Goal: Task Accomplishment & Management: Use online tool/utility

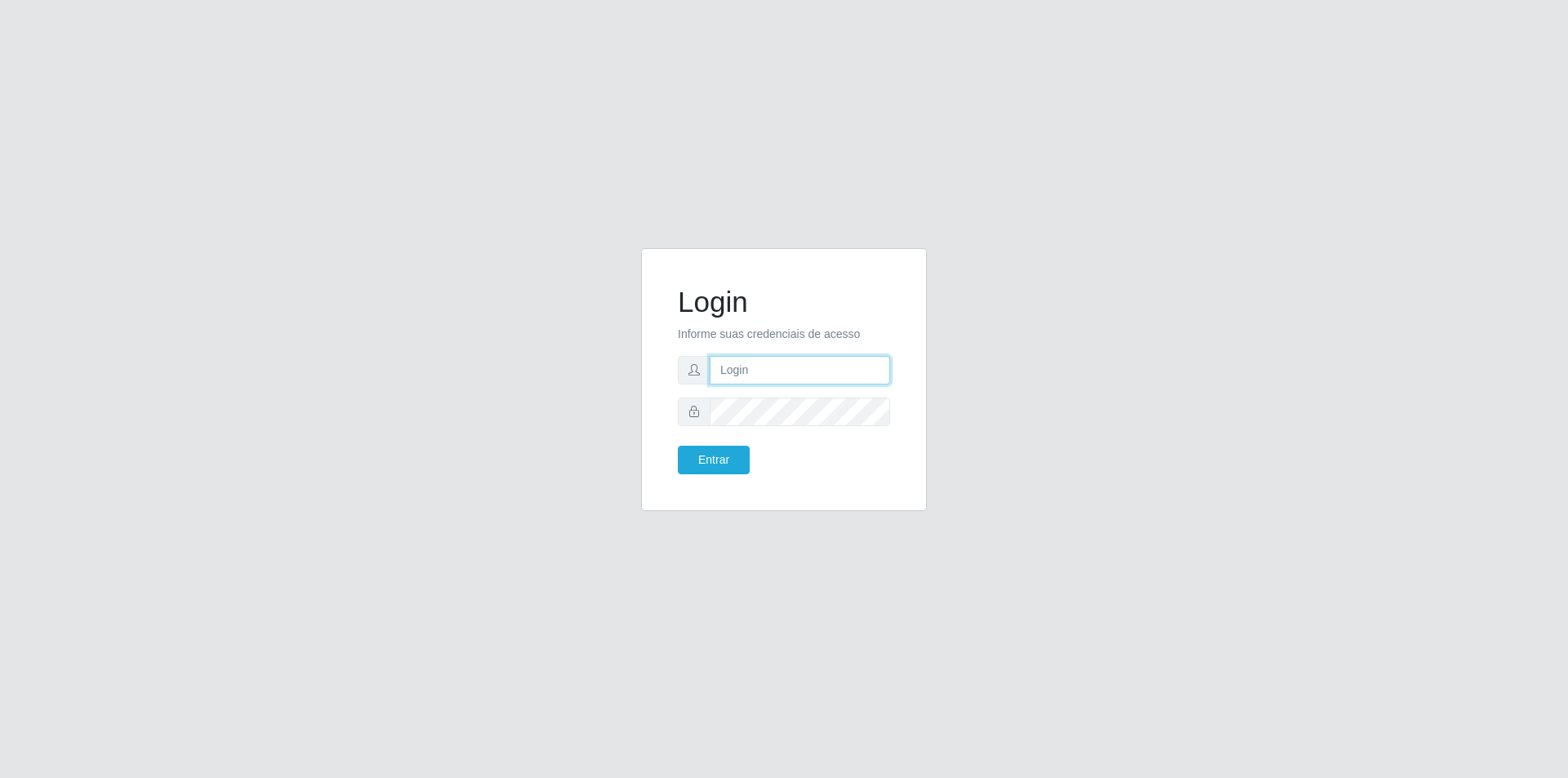
click at [788, 361] on input "text" at bounding box center [800, 370] width 181 height 29
drag, startPoint x: 805, startPoint y: 365, endPoint x: 559, endPoint y: 382, distance: 246.6
click at [559, 382] on div "Login Informe suas credenciais de acesso yan.freitas Entrar" at bounding box center [784, 389] width 931 height 282
click at [677, 446] on button "Entrar" at bounding box center [713, 460] width 72 height 29
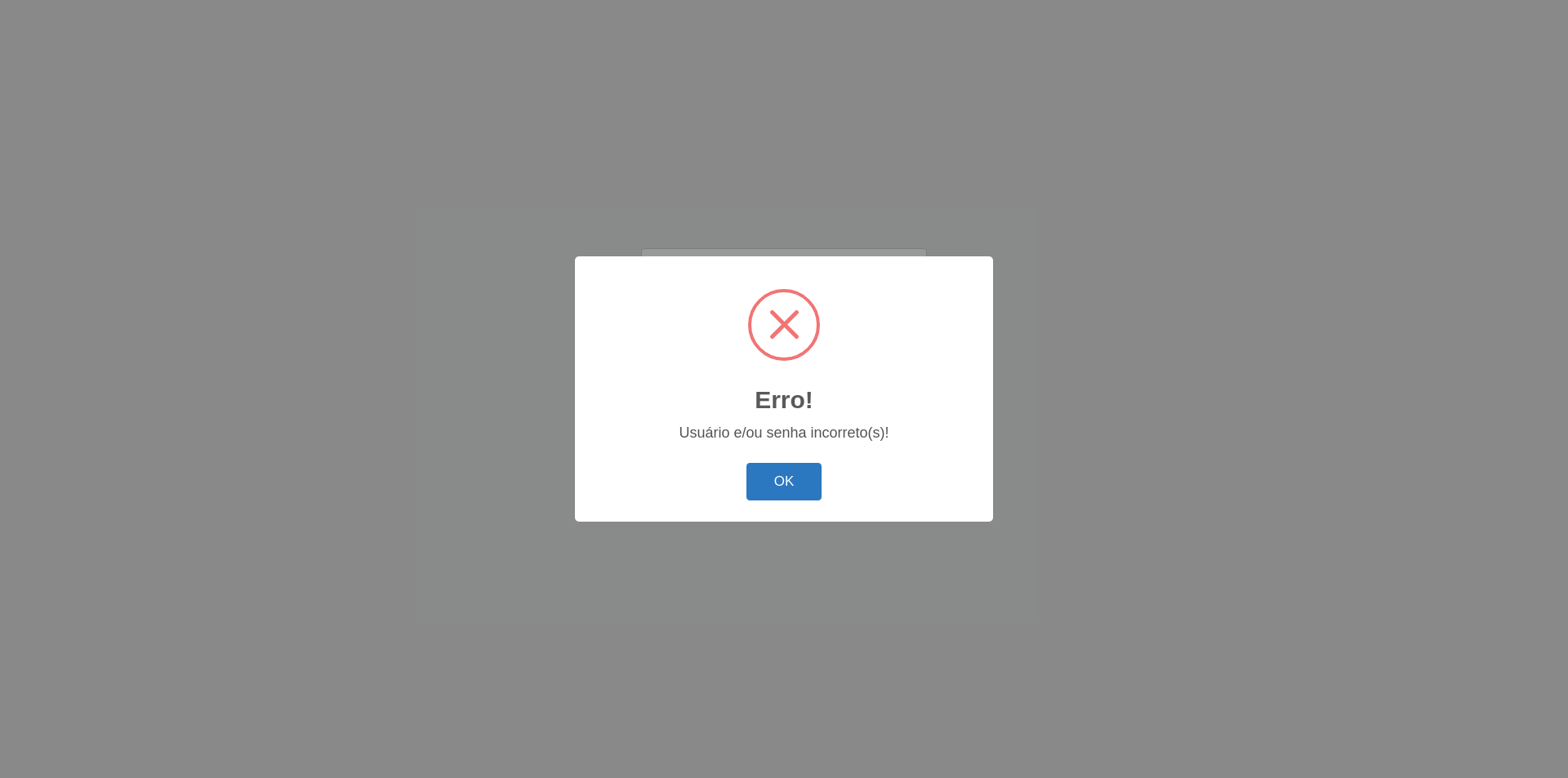
click at [780, 479] on button "OK" at bounding box center [784, 482] width 76 height 38
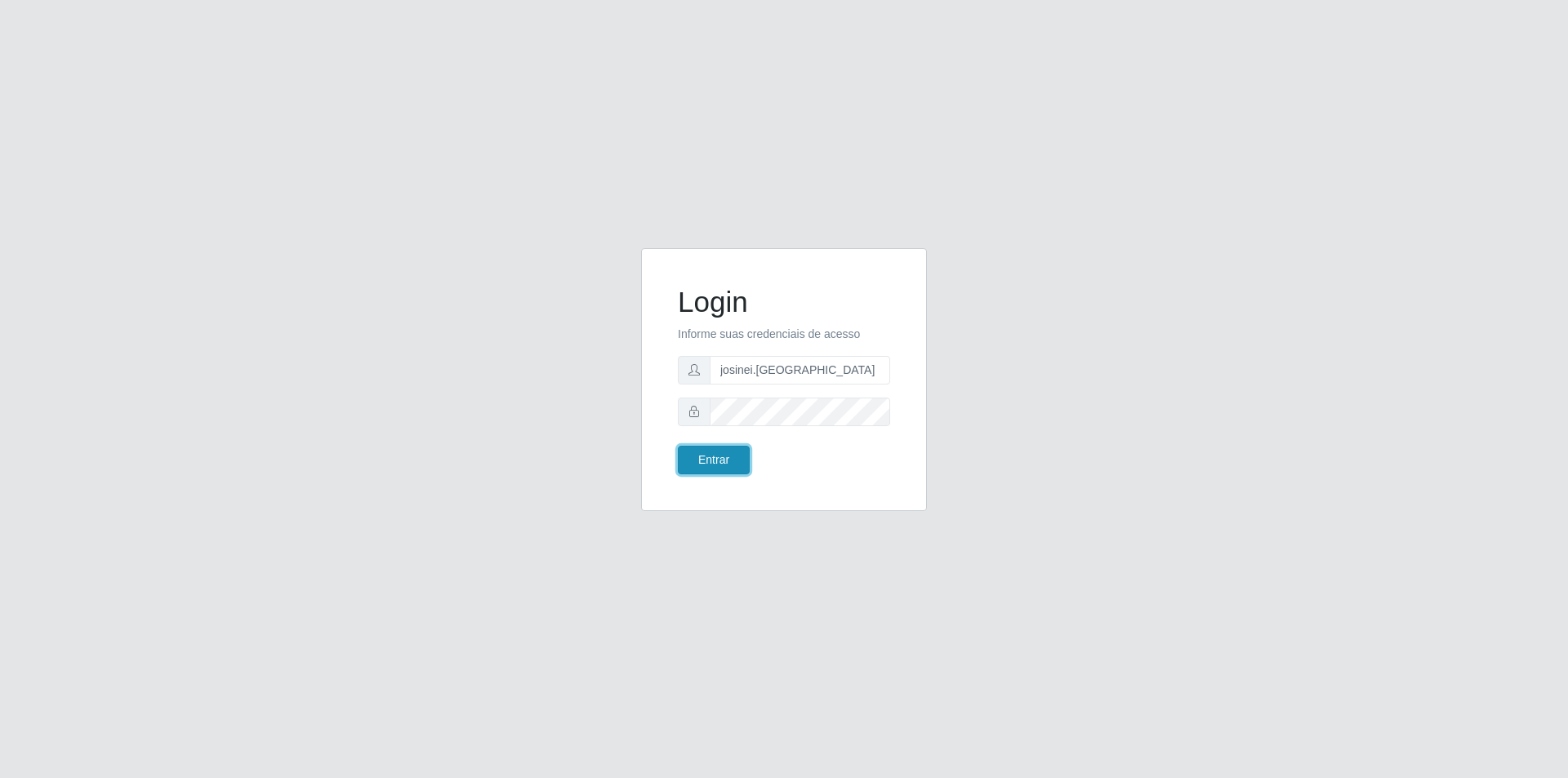
click at [716, 463] on button "Entrar" at bounding box center [713, 460] width 72 height 29
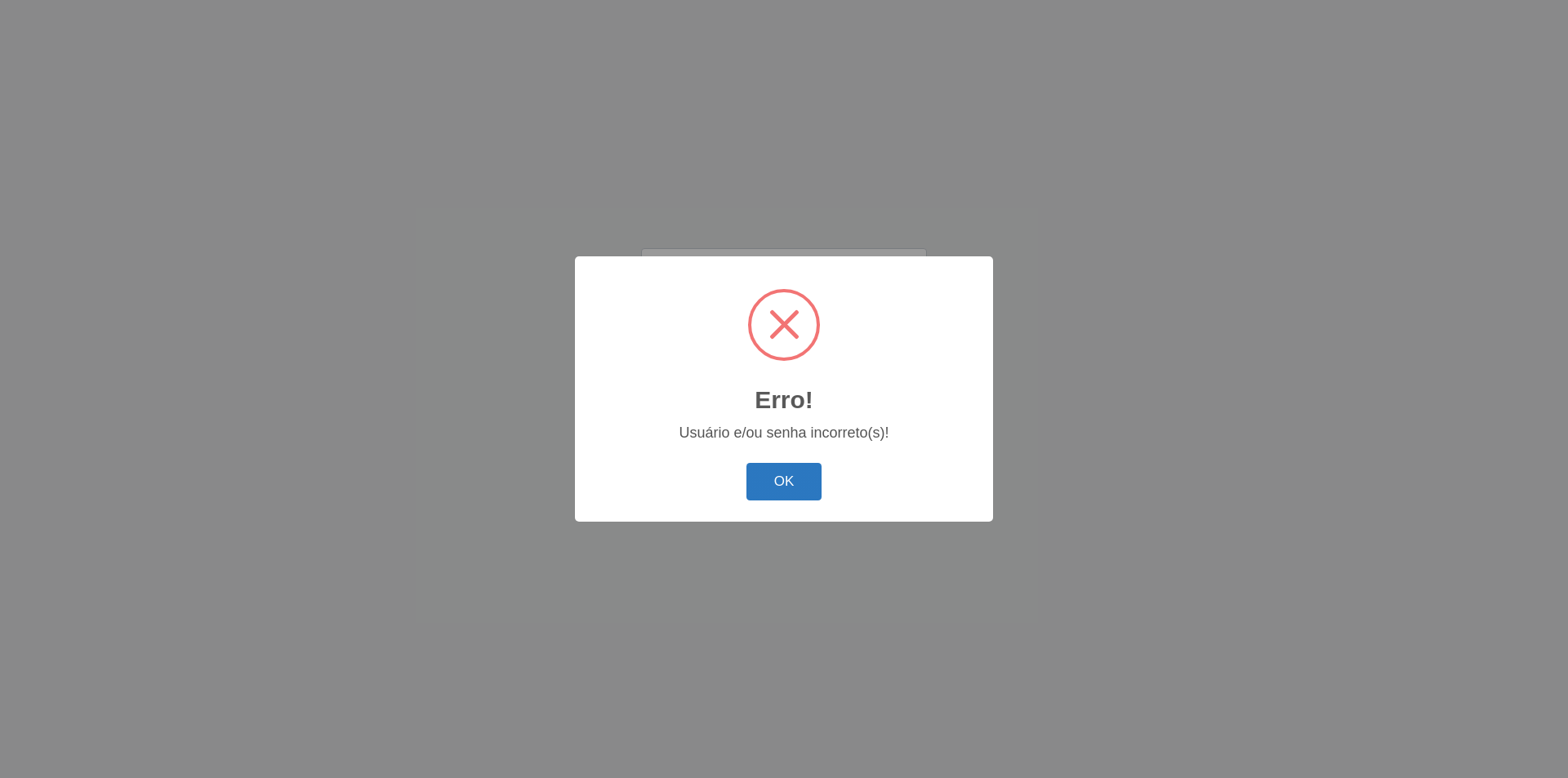
click at [775, 492] on button "OK" at bounding box center [784, 482] width 76 height 38
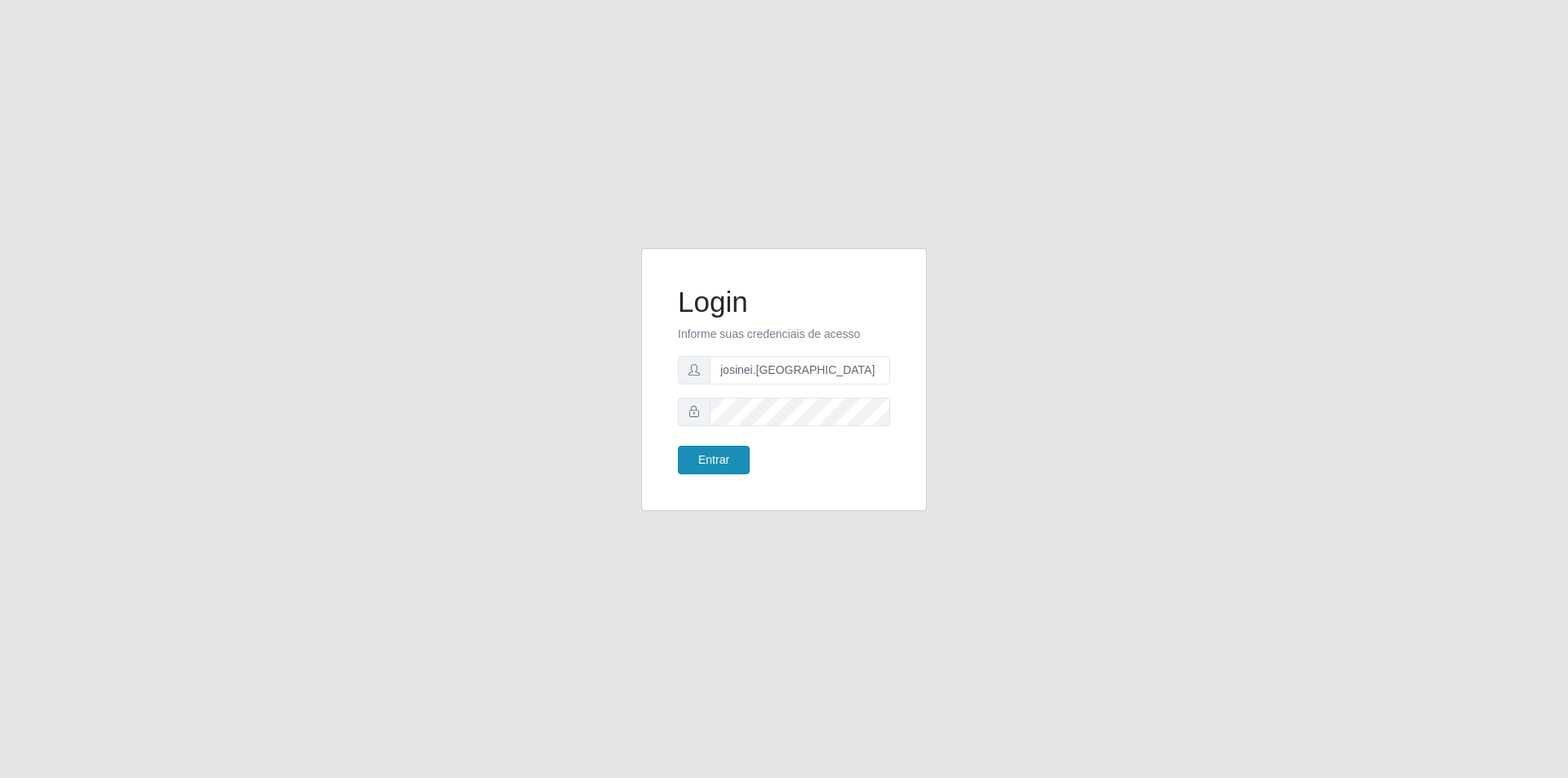
click at [710, 459] on button "Entrar" at bounding box center [713, 460] width 72 height 29
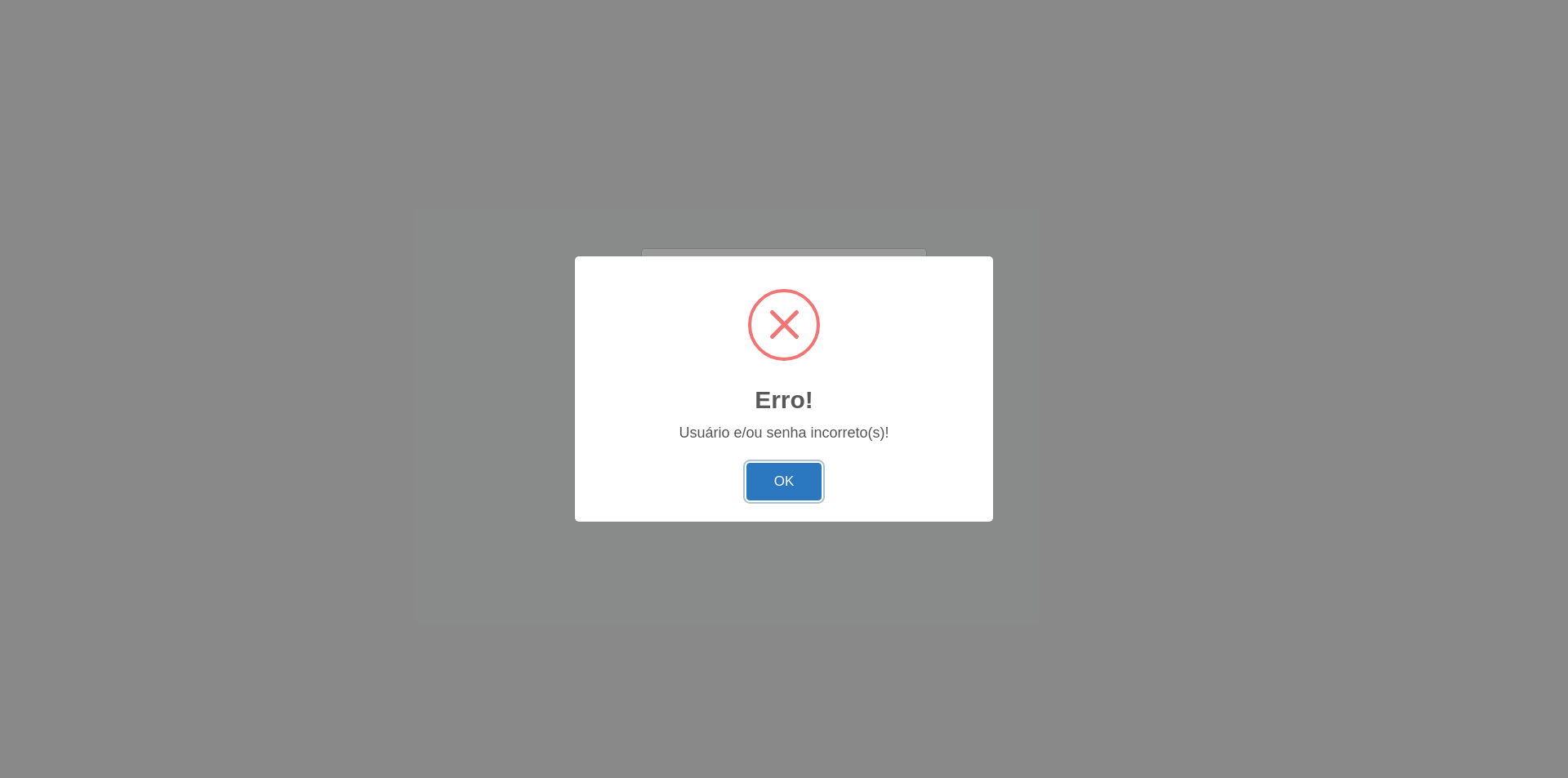
click at [768, 480] on button "OK" at bounding box center [784, 482] width 76 height 38
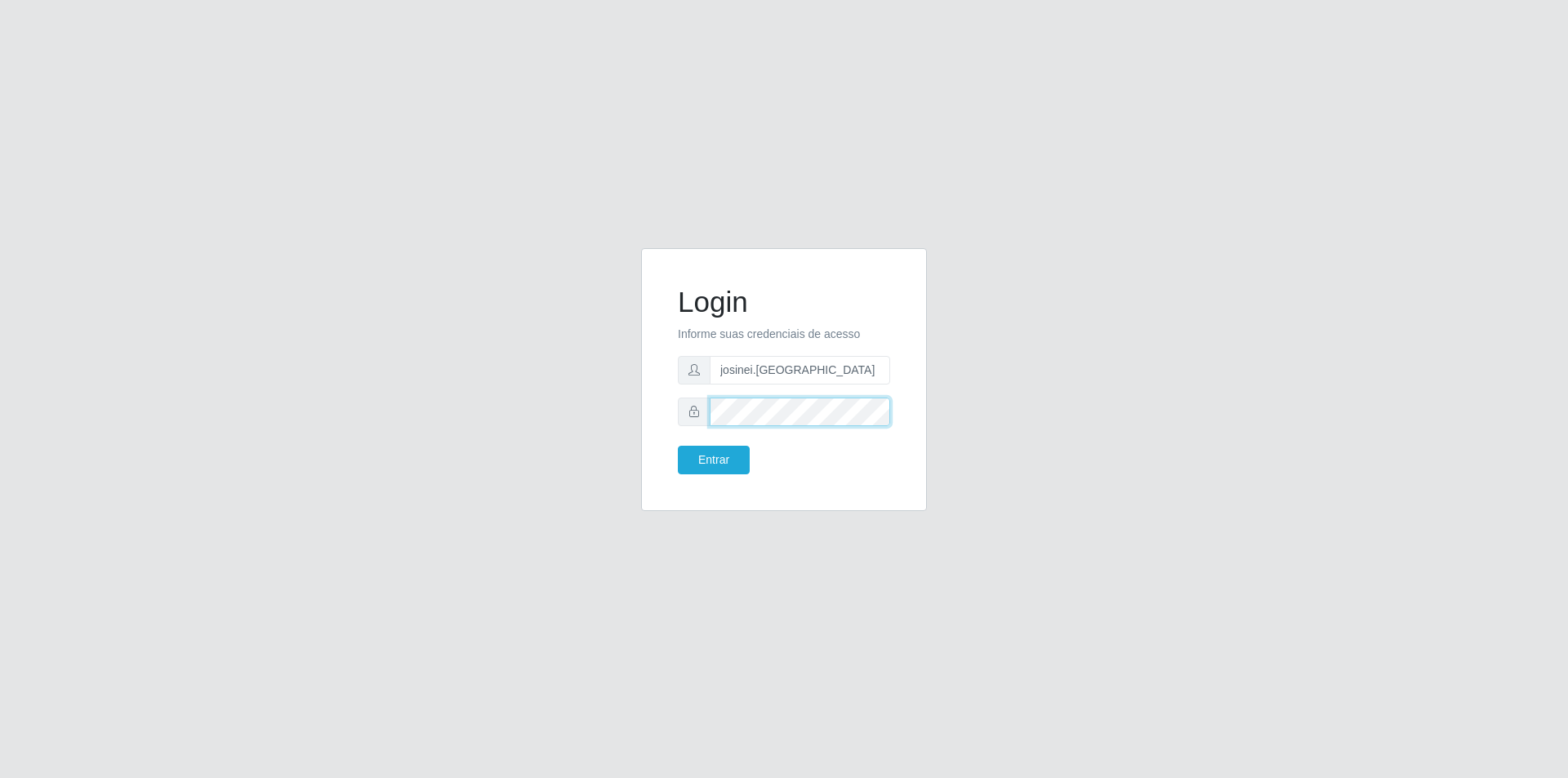
click at [375, 428] on div "Login Informe suas credenciais de acesso josinei.milan Entrar" at bounding box center [784, 389] width 931 height 282
click at [677, 446] on button "Entrar" at bounding box center [713, 460] width 72 height 29
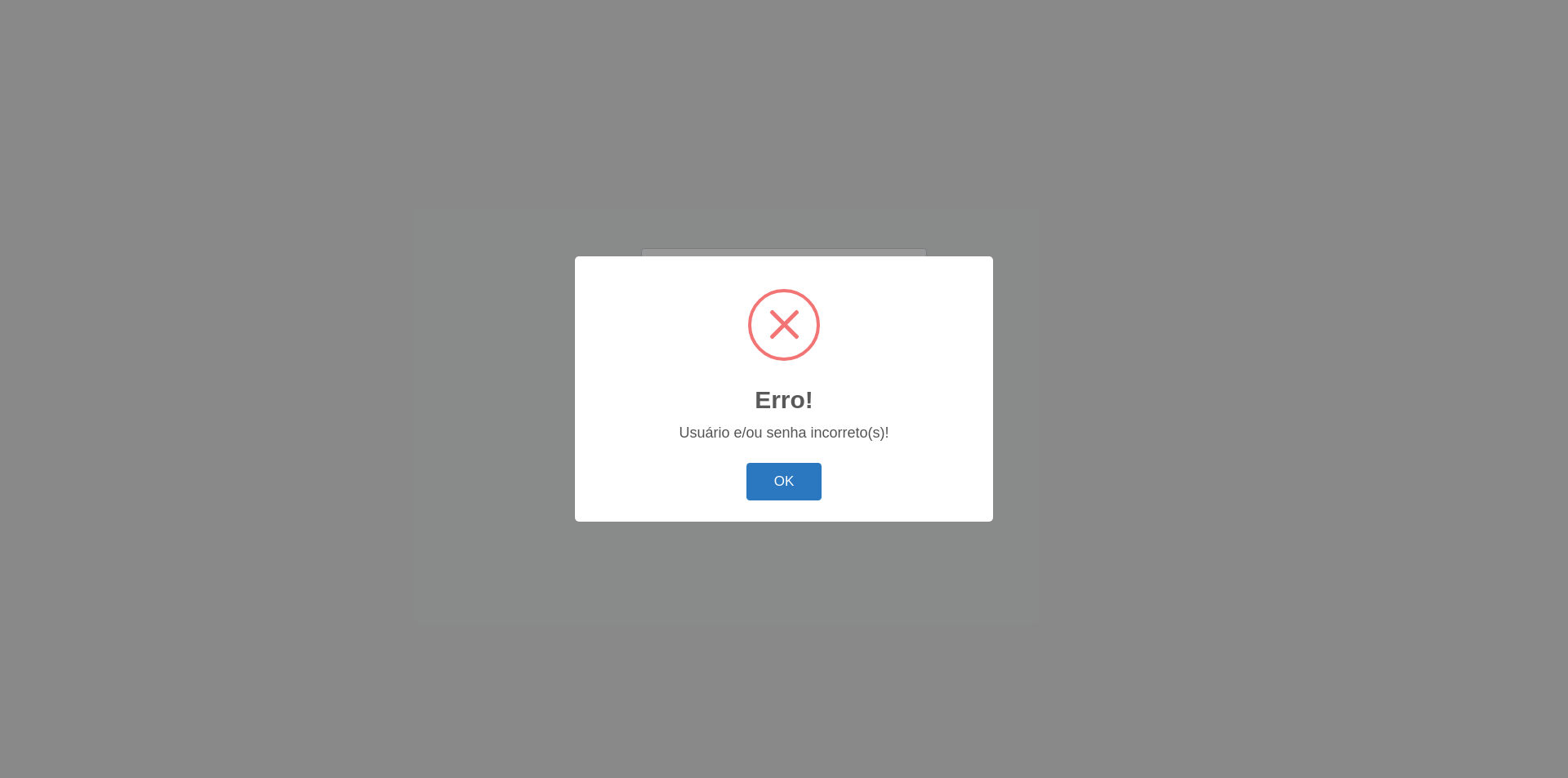
click at [796, 482] on button "OK" at bounding box center [784, 482] width 76 height 38
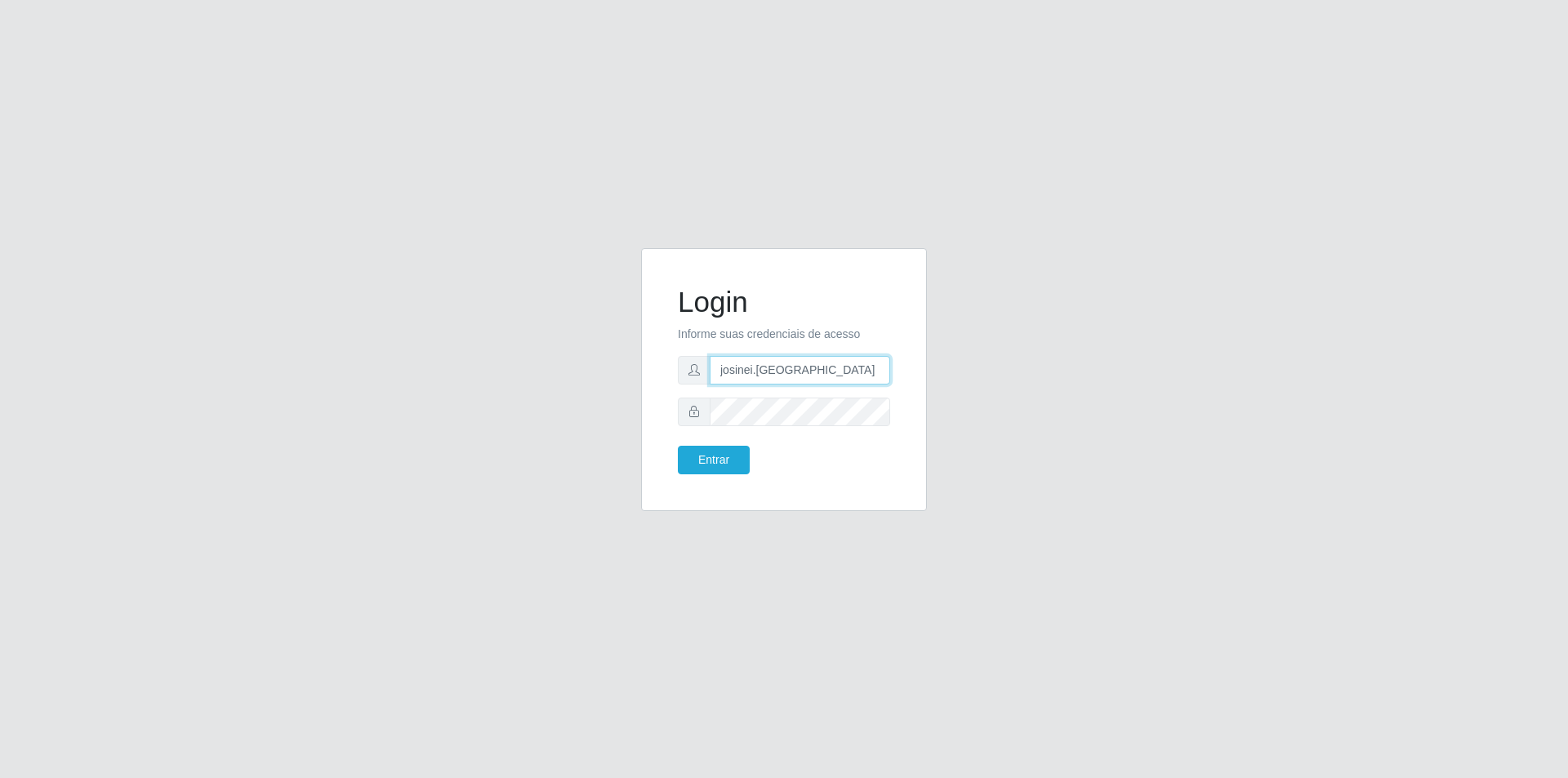
drag, startPoint x: 810, startPoint y: 378, endPoint x: 475, endPoint y: 373, distance: 335.0
click at [475, 373] on div "Login Informe suas credenciais de acesso josinei.milan Entrar" at bounding box center [784, 389] width 931 height 282
type input "yan.freitas"
click at [491, 416] on div "Login Informe suas credenciais de acesso yan.freitas Entrar" at bounding box center [784, 389] width 931 height 282
click at [677, 446] on button "Entrar" at bounding box center [713, 460] width 72 height 29
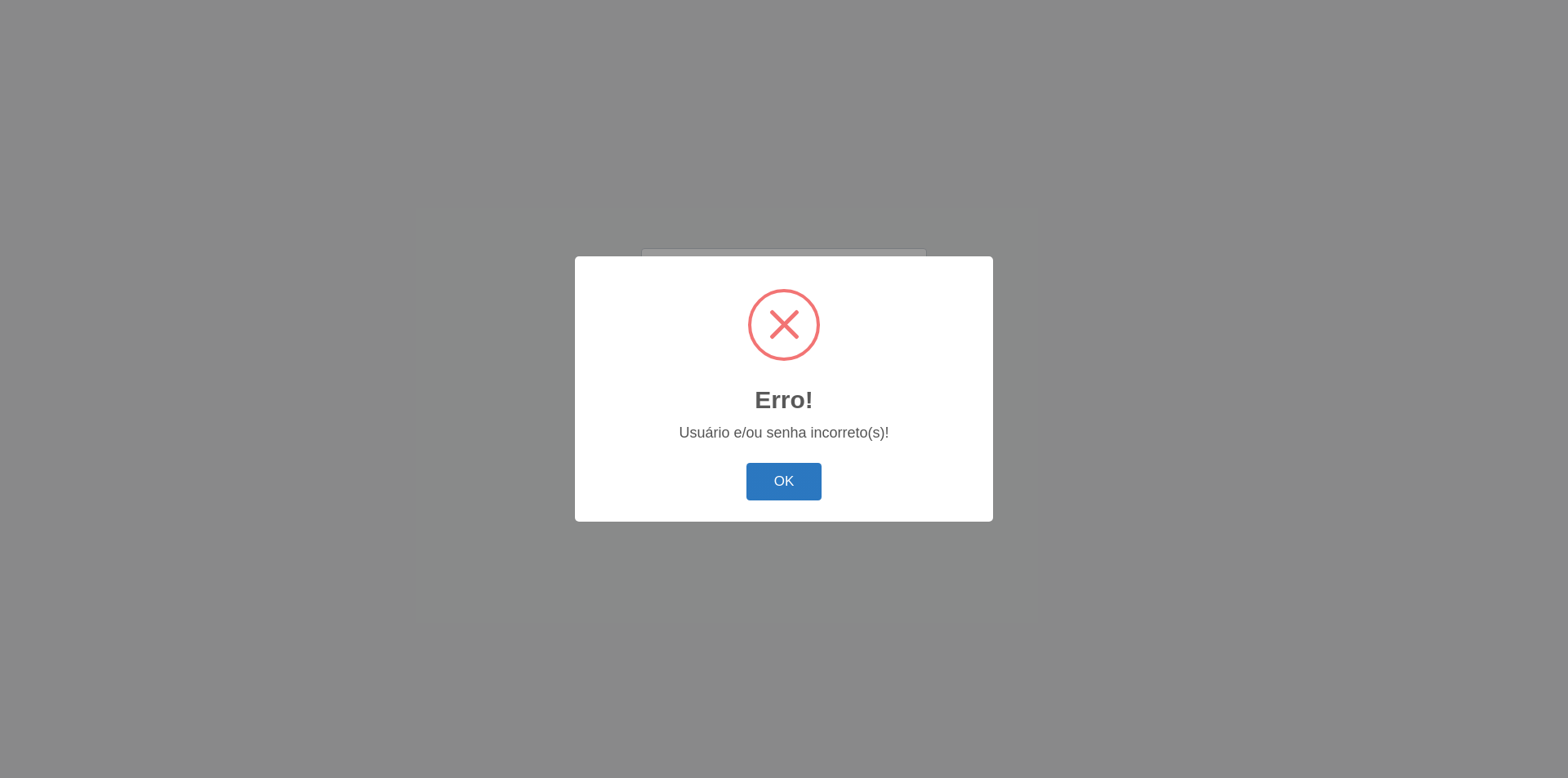
click at [773, 471] on button "OK" at bounding box center [784, 482] width 76 height 38
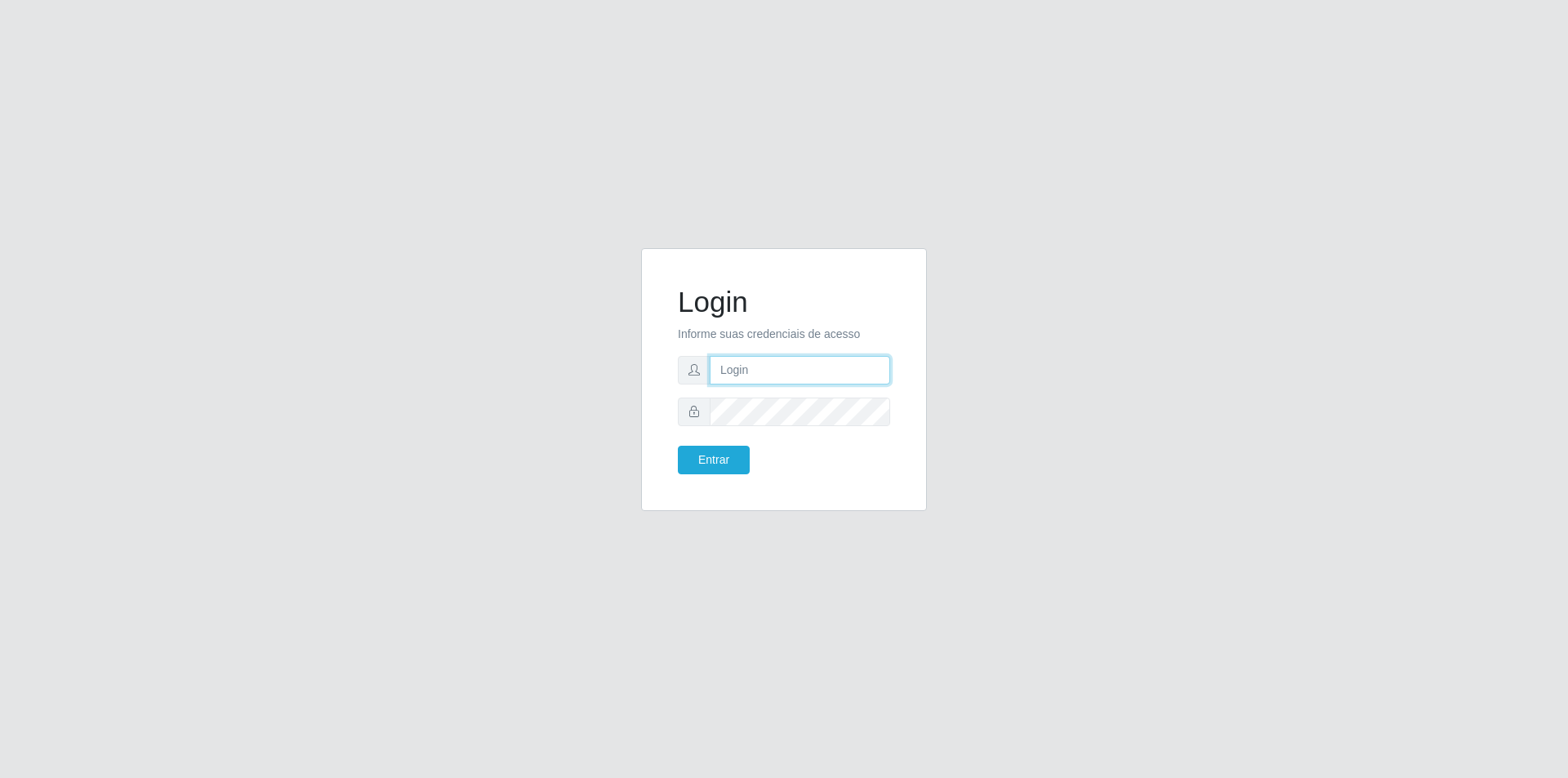
click at [755, 365] on input "text" at bounding box center [800, 370] width 181 height 29
type input "josinei.[GEOGRAPHIC_DATA]"
click at [677, 446] on button "Entrar" at bounding box center [713, 460] width 72 height 29
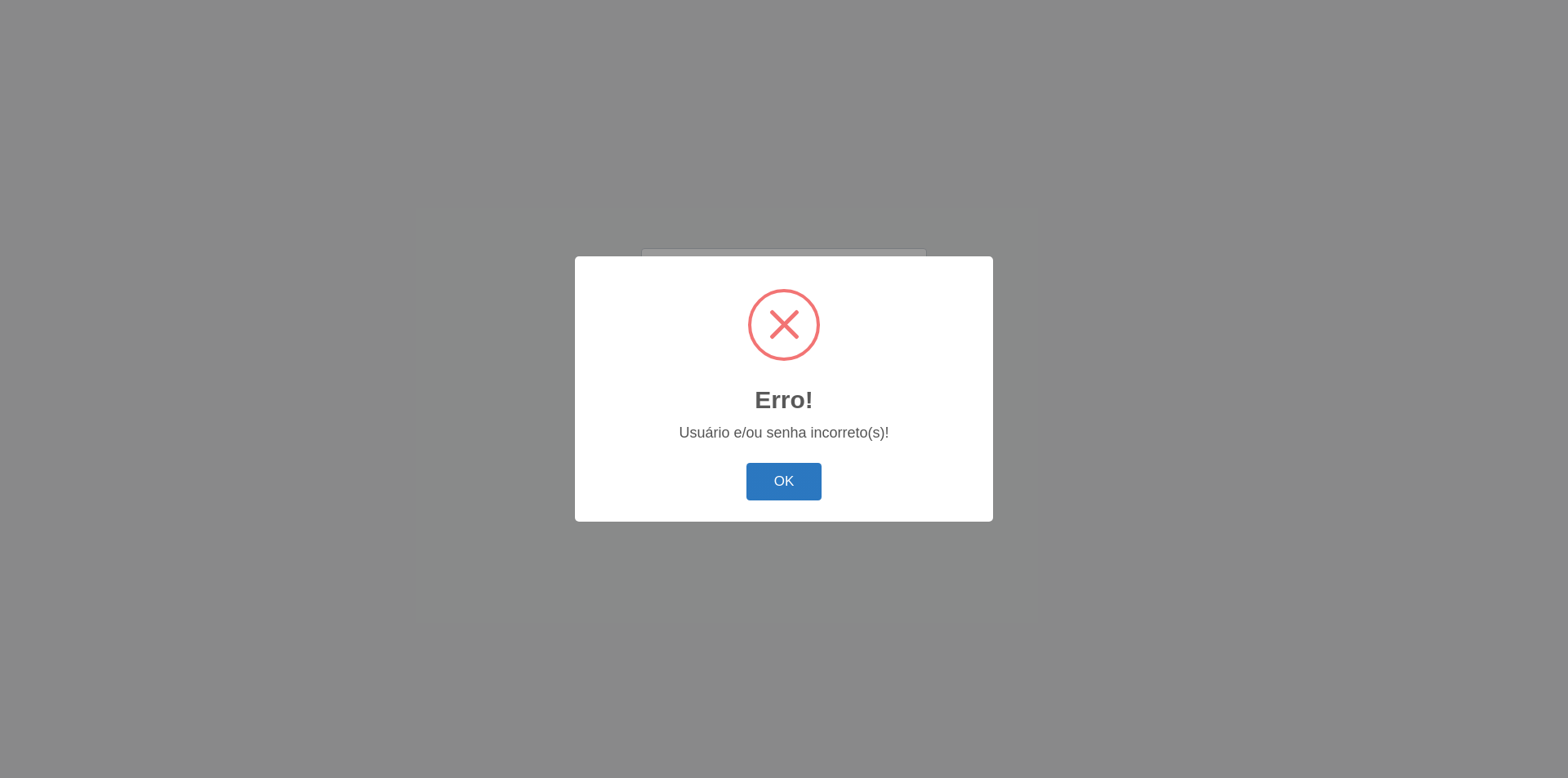
click at [788, 470] on button "OK" at bounding box center [784, 482] width 76 height 38
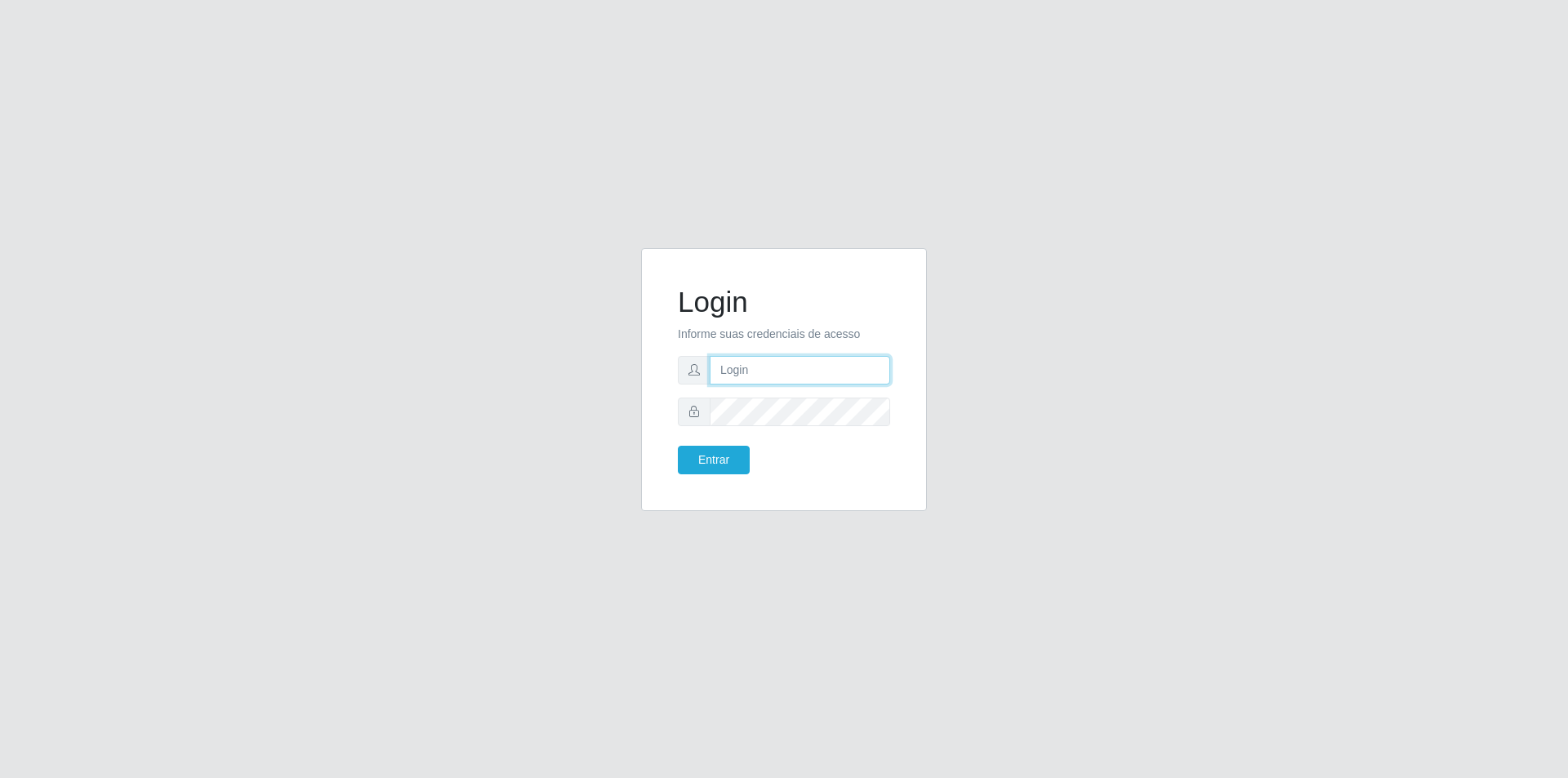
click at [764, 374] on input "text" at bounding box center [800, 370] width 181 height 29
type input "josinei.milan@grupocoutinho.com"
click at [677, 446] on button "Entrar" at bounding box center [713, 460] width 72 height 29
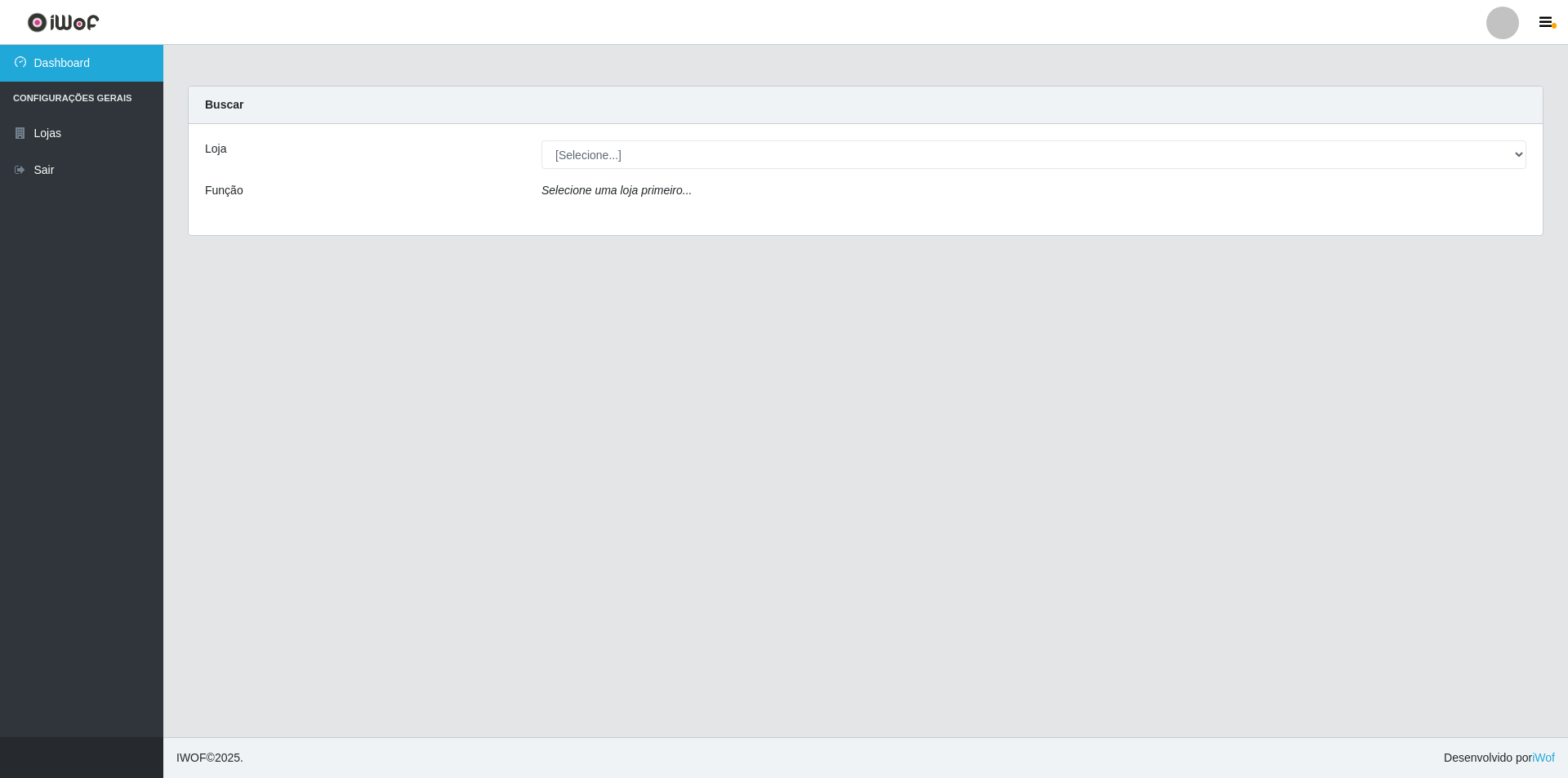
click at [49, 67] on link "Dashboard" at bounding box center [81, 63] width 164 height 36
click at [70, 76] on link "Dashboard" at bounding box center [81, 63] width 164 height 36
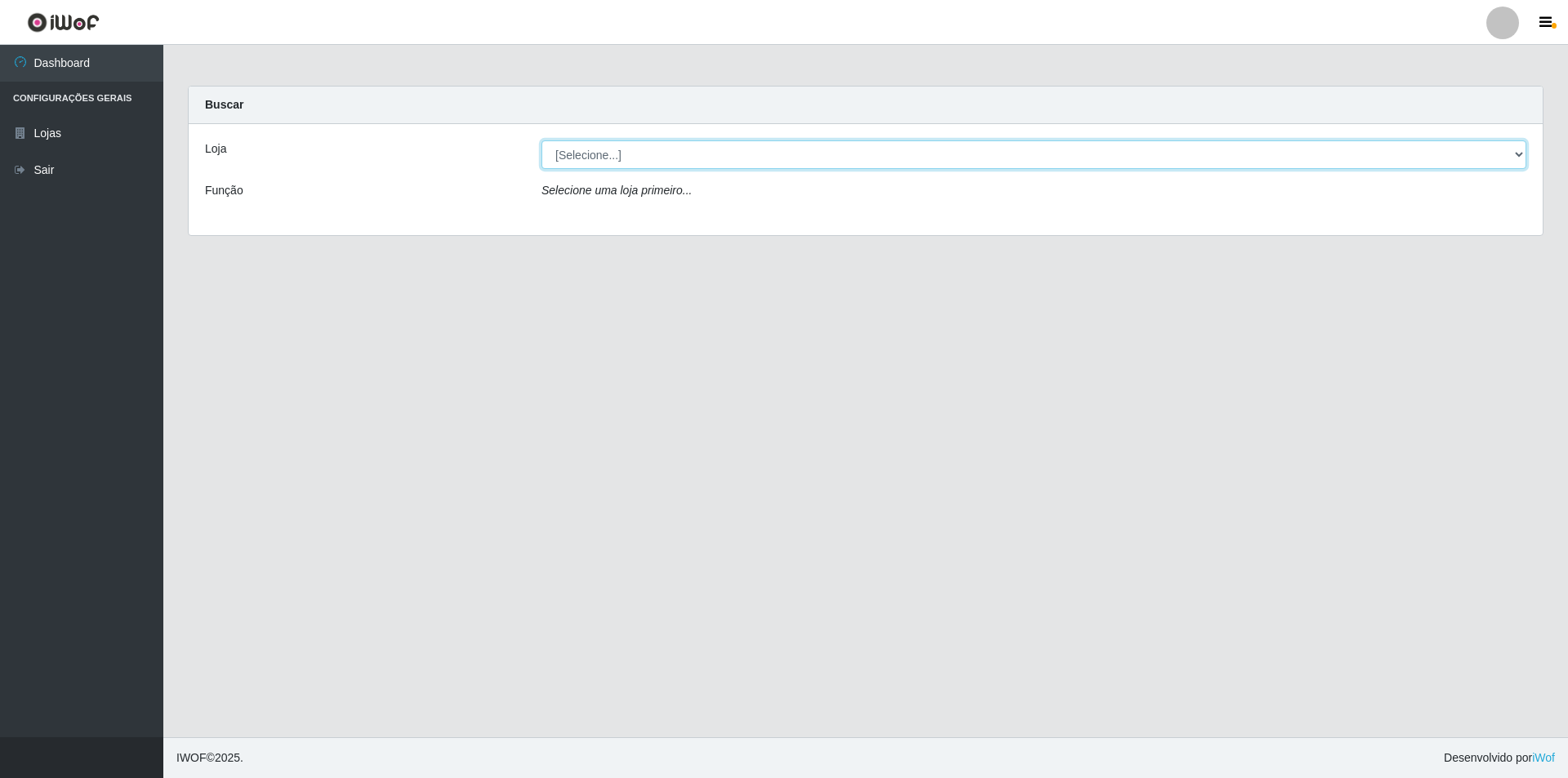
click at [625, 153] on select "[Selecione...] Extrabom - Loja 01 Centro de Distribuição" at bounding box center [1033, 155] width 984 height 29
select select "435"
click at [541, 141] on select "[Selecione...] Extrabom - Loja 01 Centro de Distribuição" at bounding box center [1033, 155] width 984 height 29
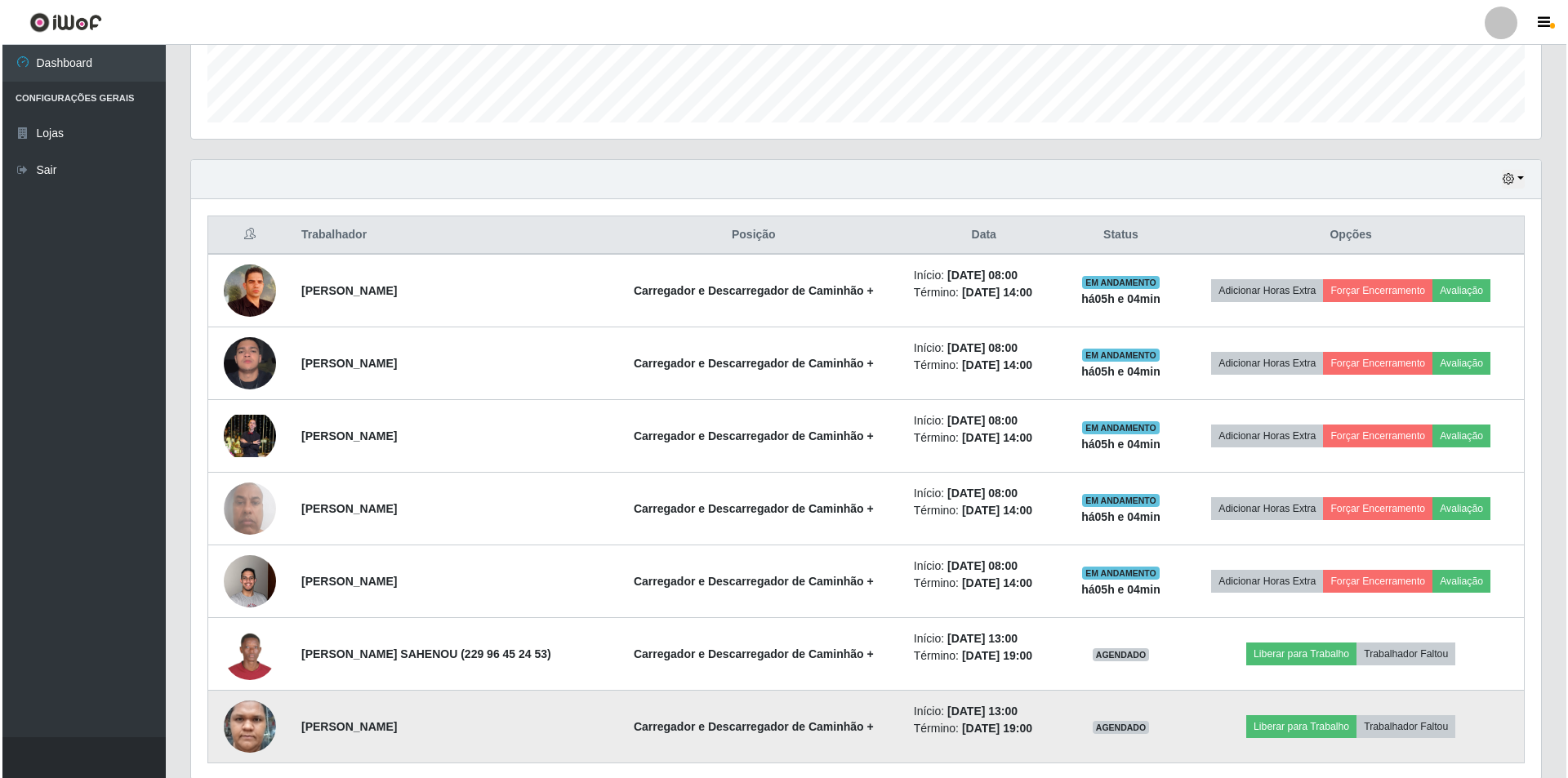
scroll to position [490, 0]
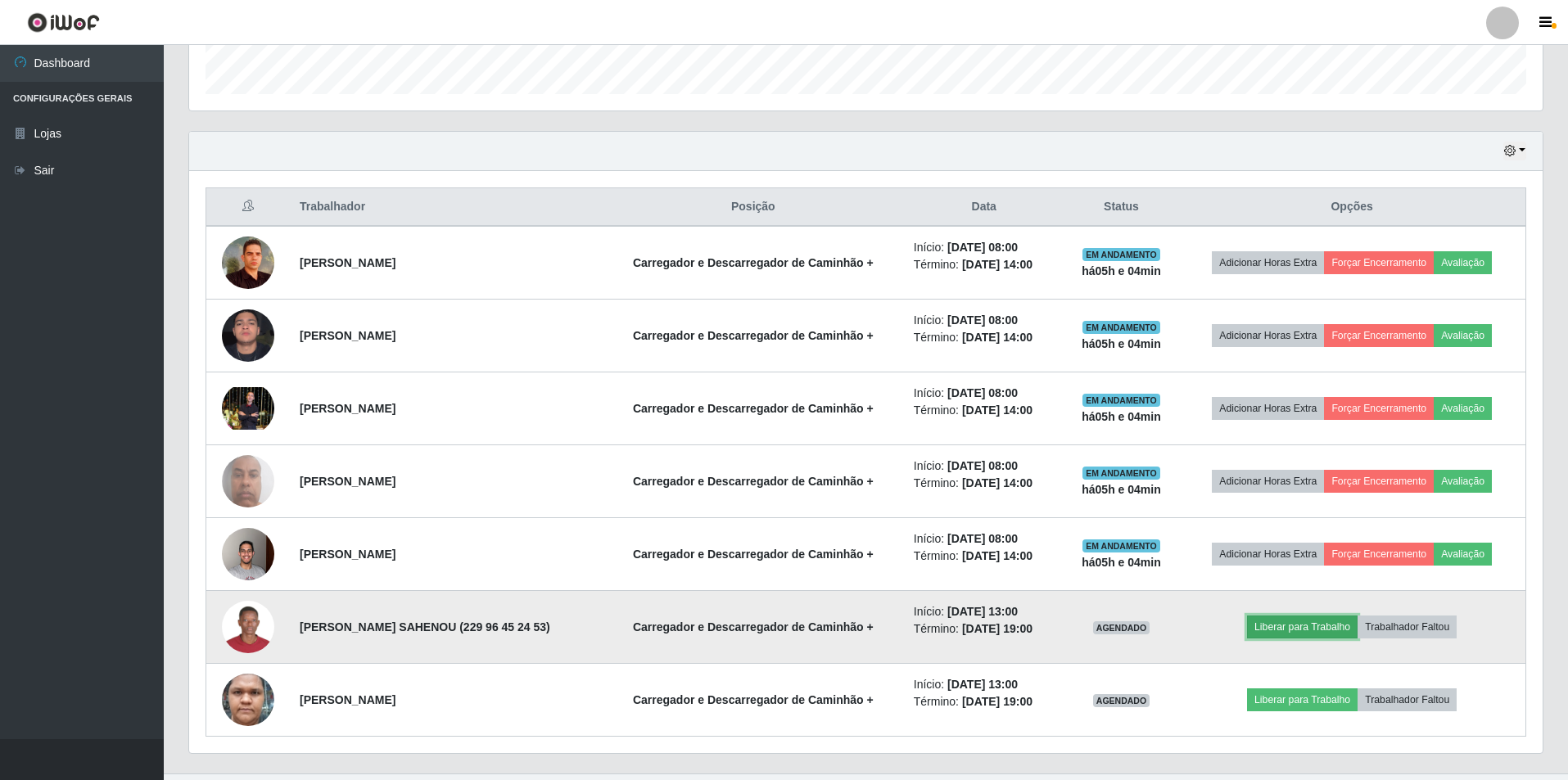
click at [1295, 628] on button "Liberar para Trabalho" at bounding box center [1302, 627] width 110 height 23
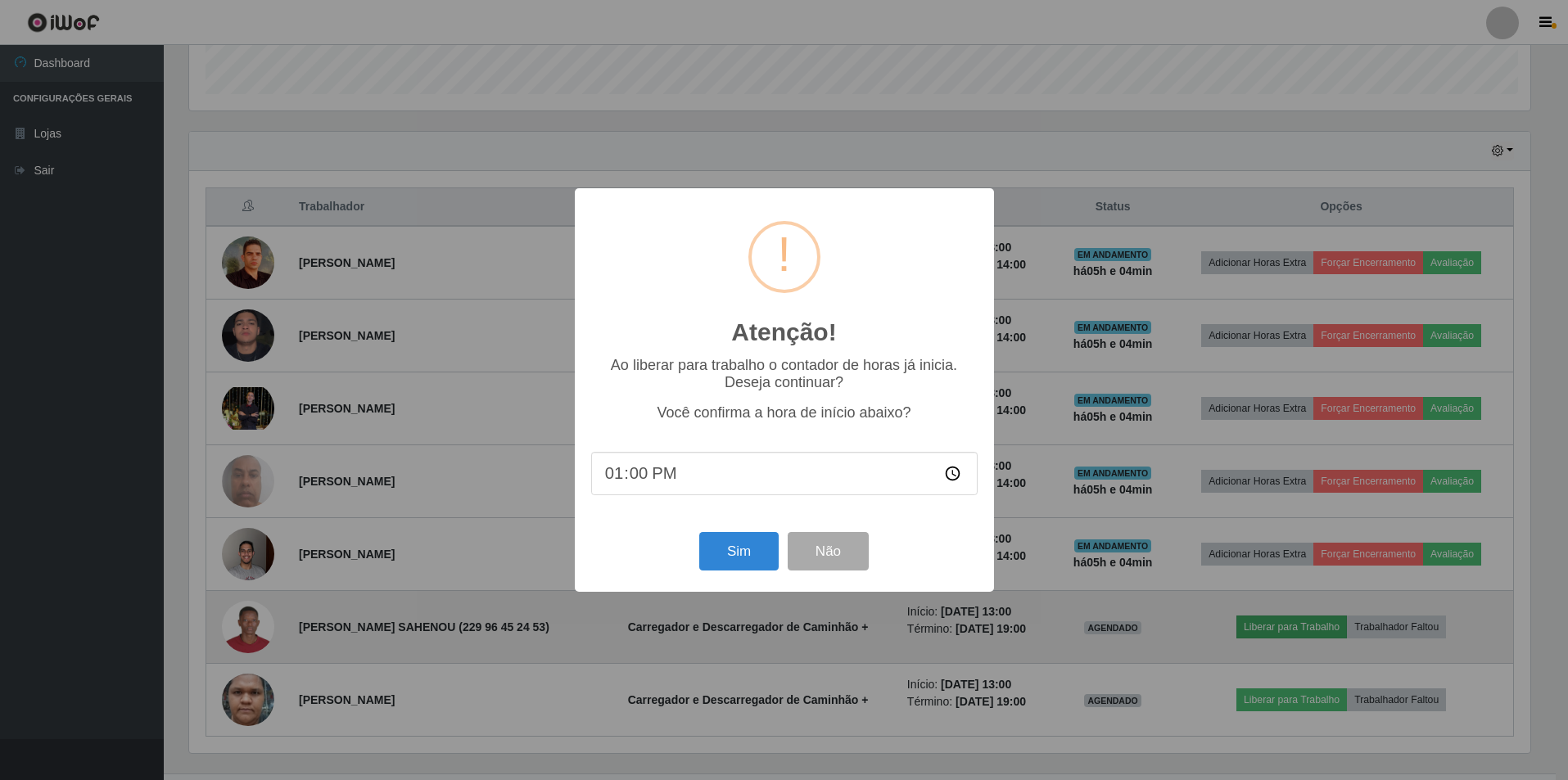
scroll to position [340, 1345]
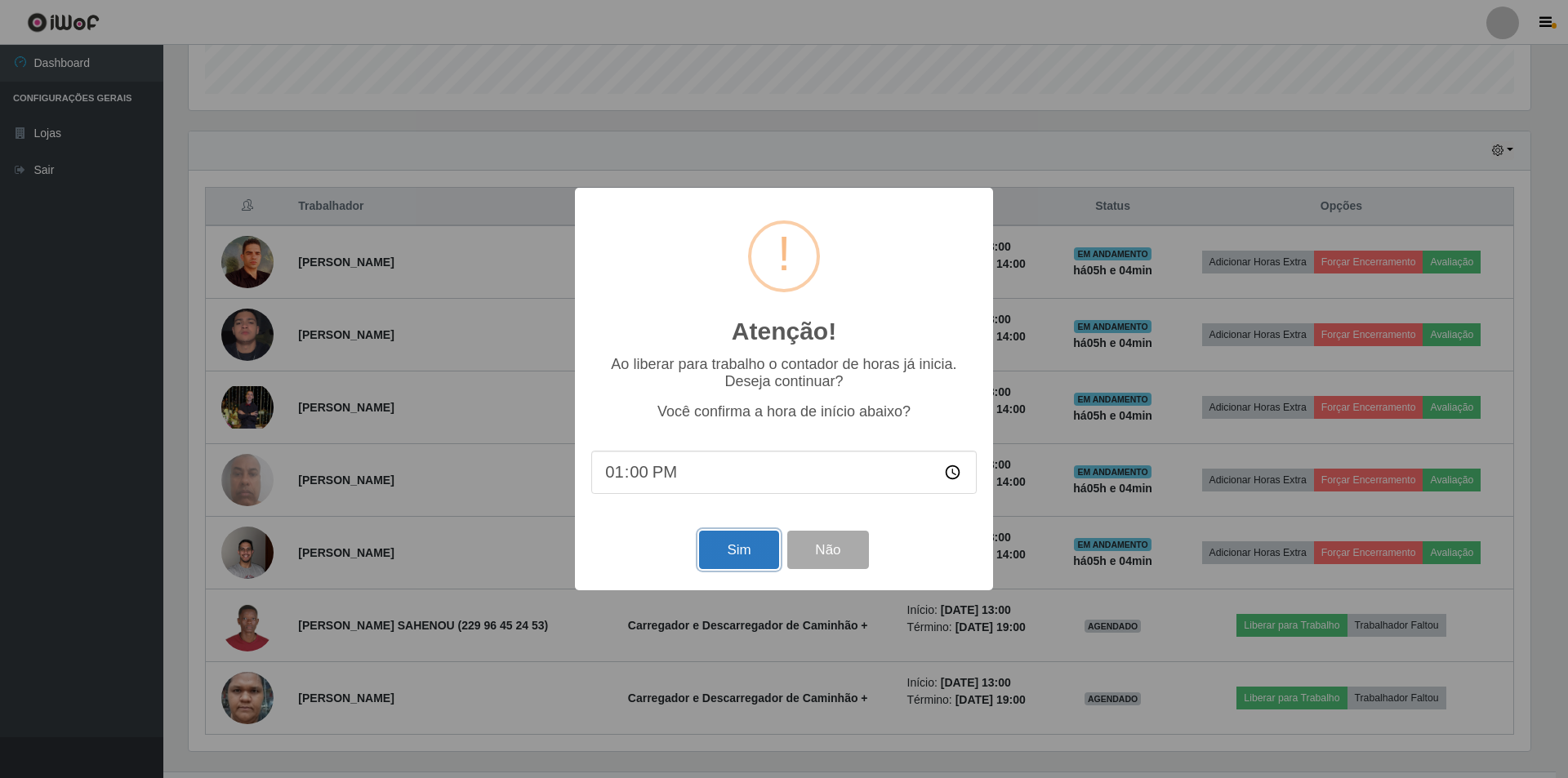
click at [737, 560] on button "Sim" at bounding box center [739, 550] width 79 height 38
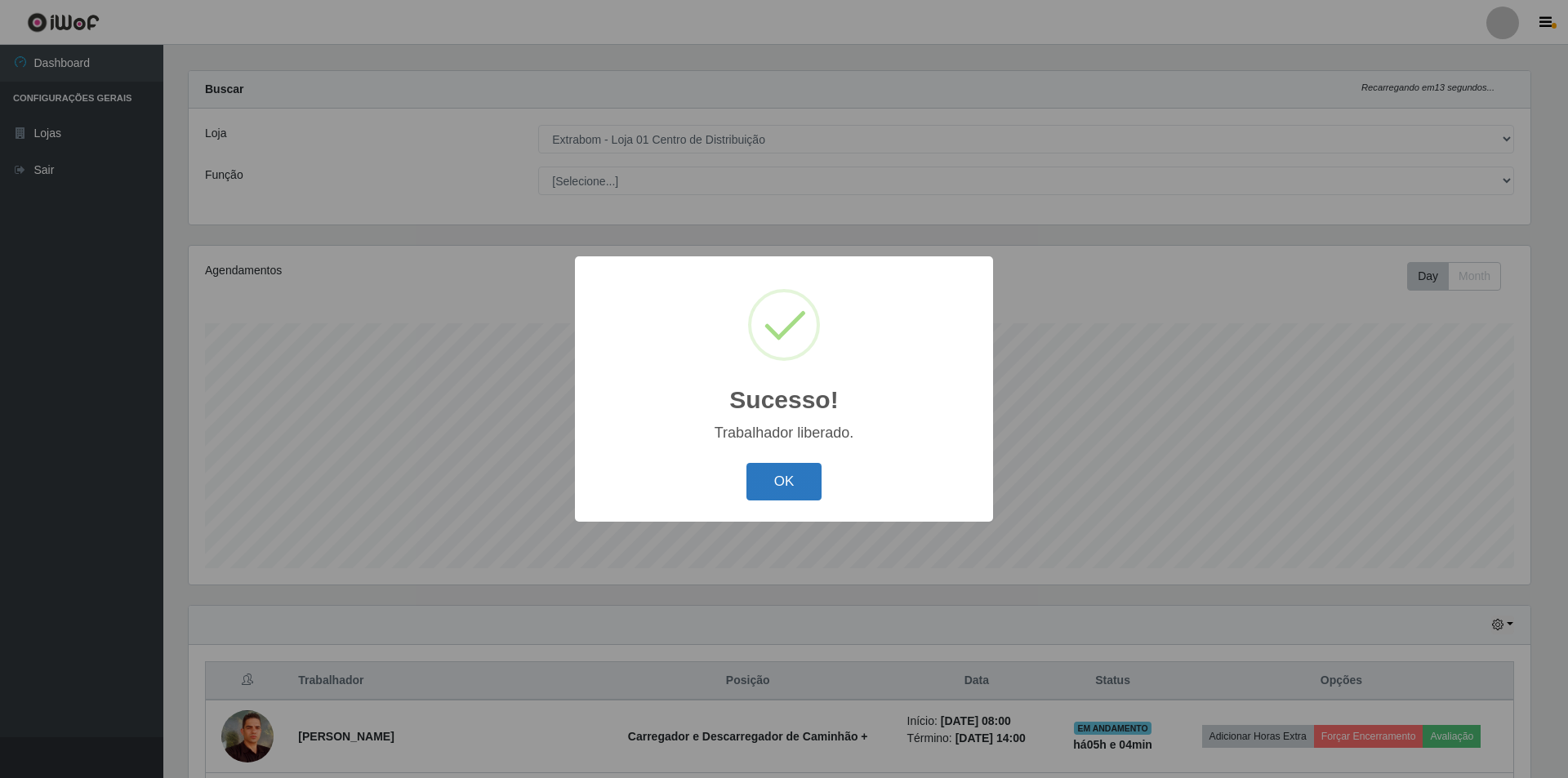
click at [793, 484] on button "OK" at bounding box center [784, 482] width 76 height 38
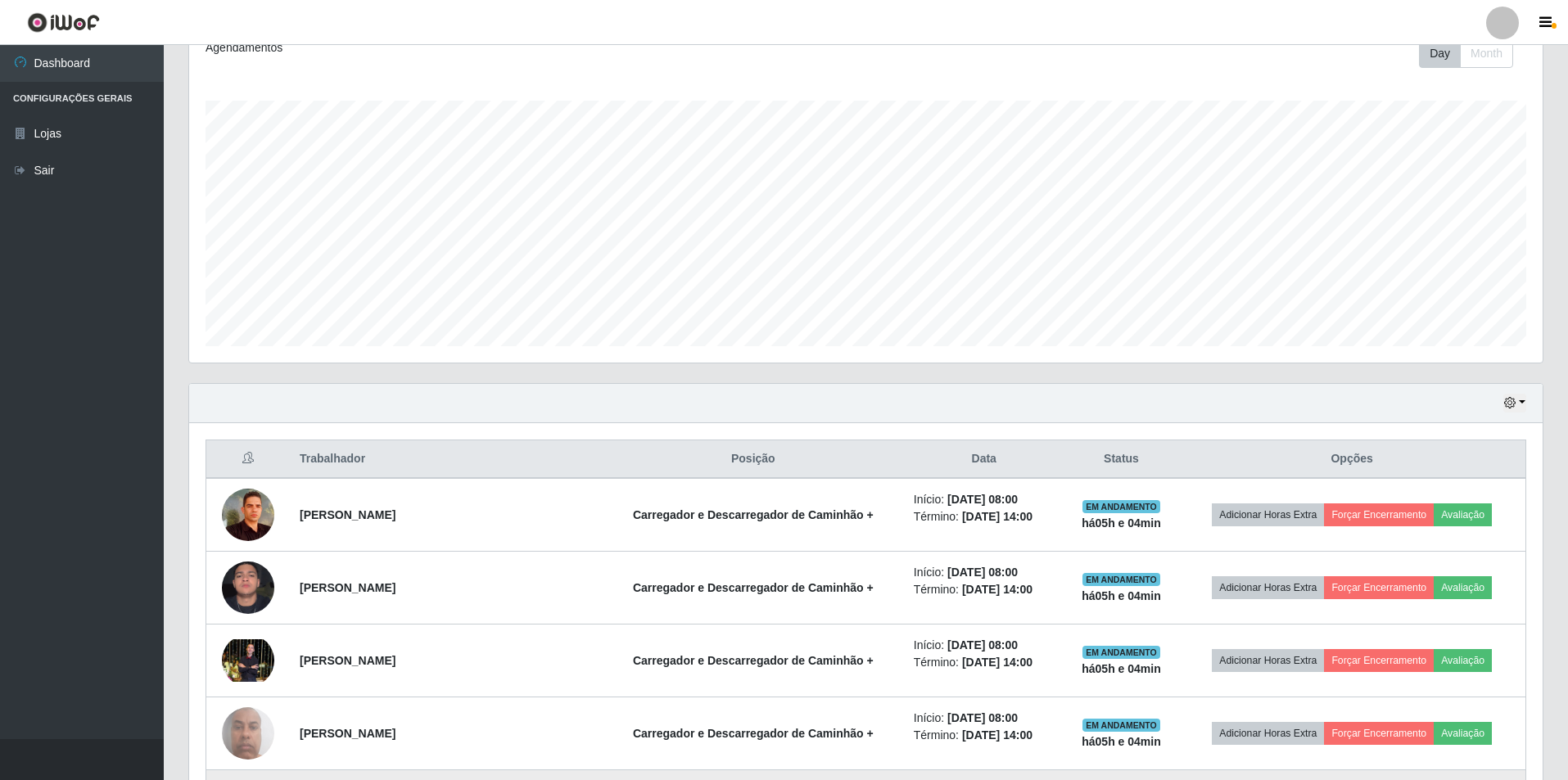
scroll to position [0, 0]
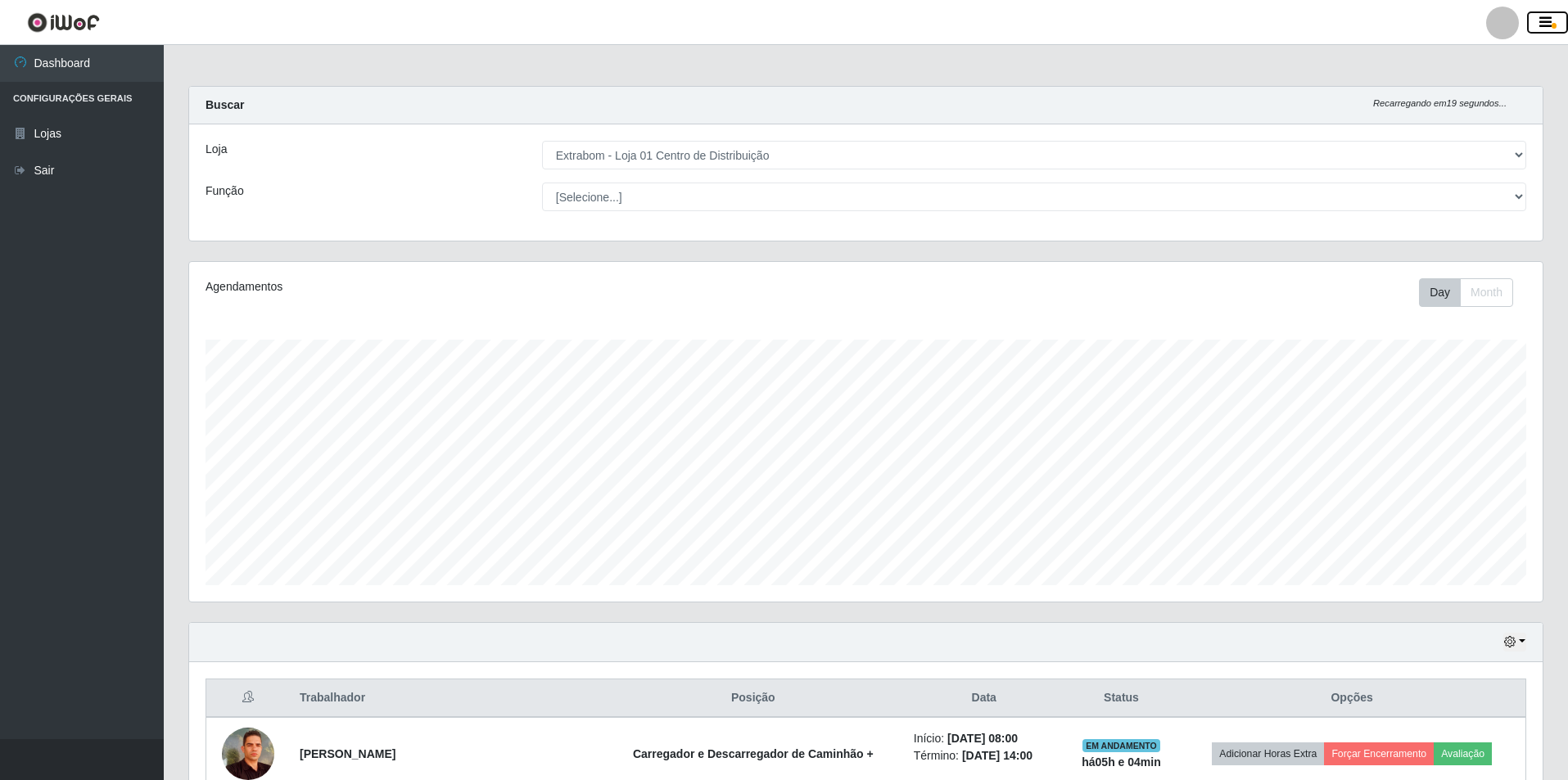
click at [1546, 23] on icon "button" at bounding box center [1545, 22] width 12 height 14
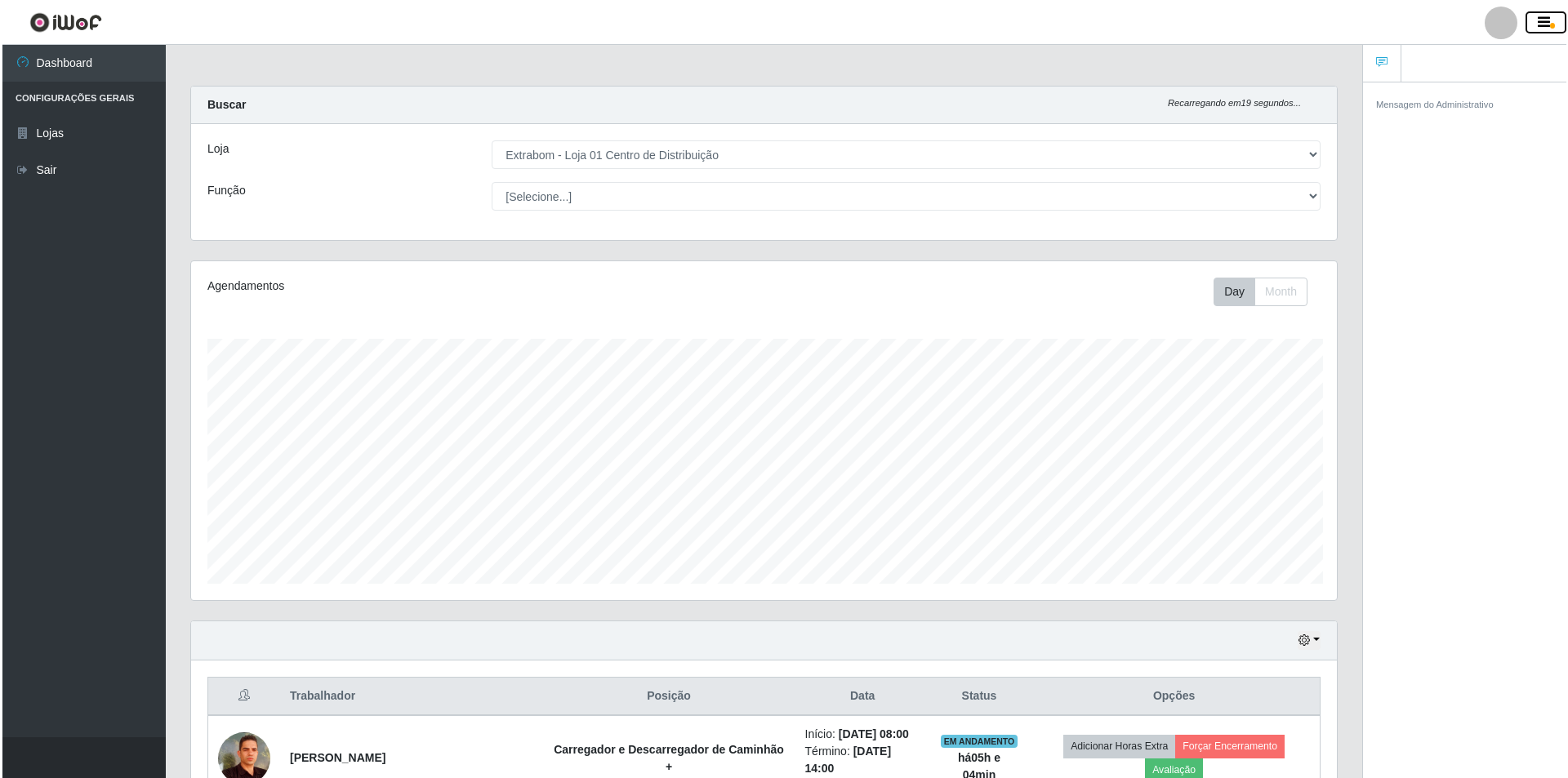
scroll to position [816357, 815322]
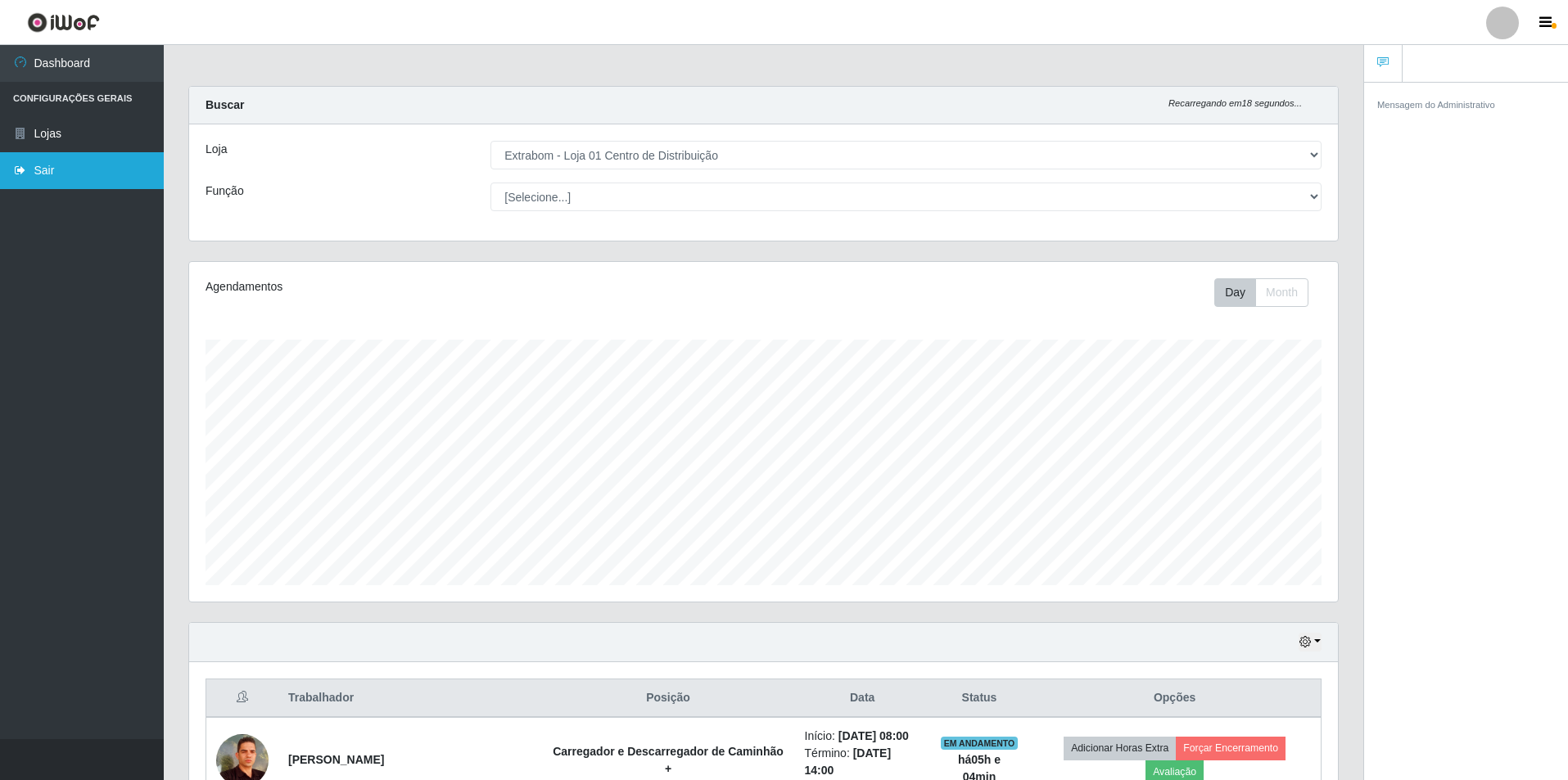
click at [64, 174] on link "Sair" at bounding box center [82, 171] width 164 height 36
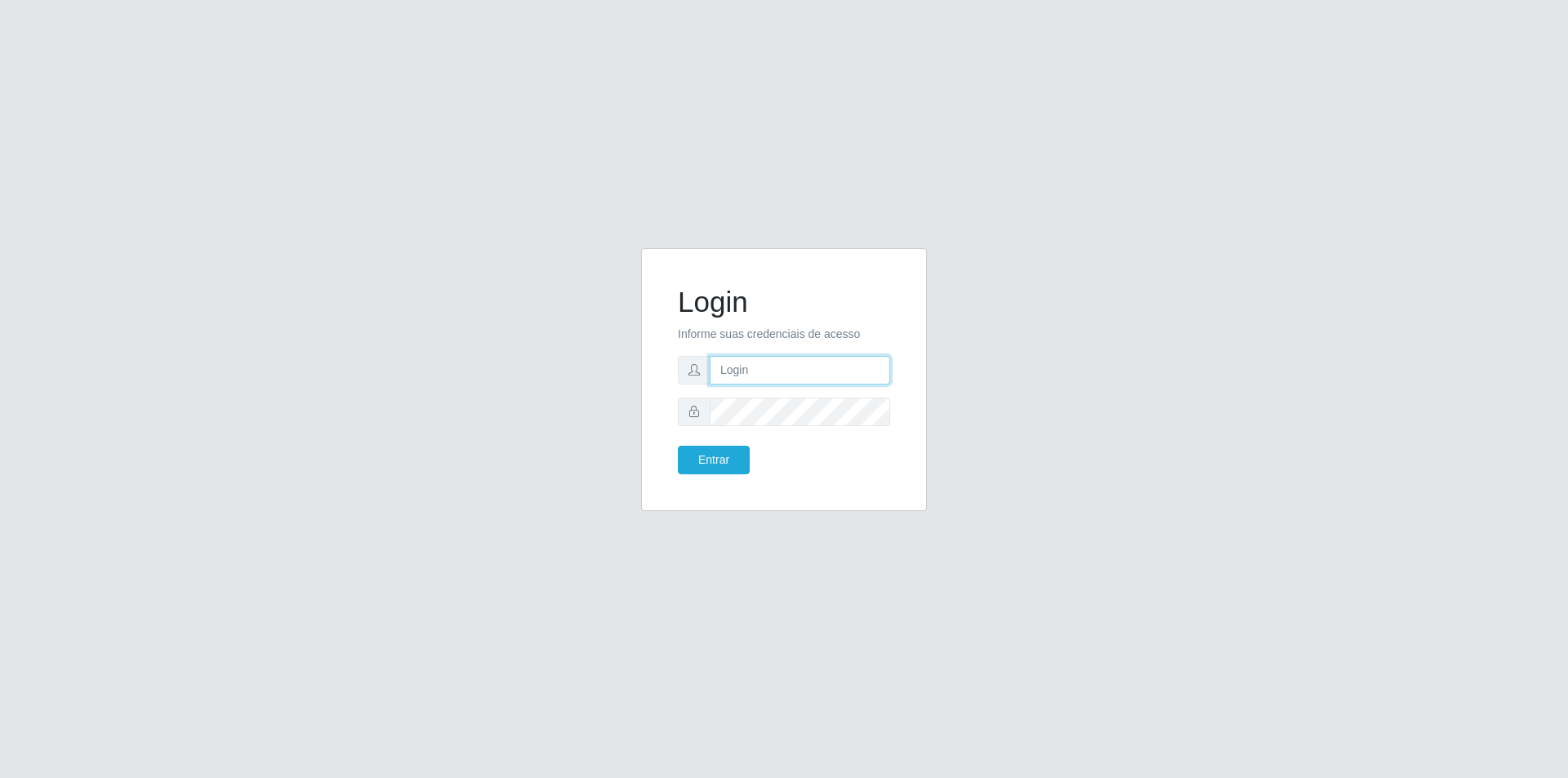
click at [793, 360] on input "text" at bounding box center [800, 370] width 181 height 29
type input "[EMAIL_ADDRESS][DOMAIN_NAME]"
click at [677, 446] on button "Entrar" at bounding box center [713, 460] width 72 height 29
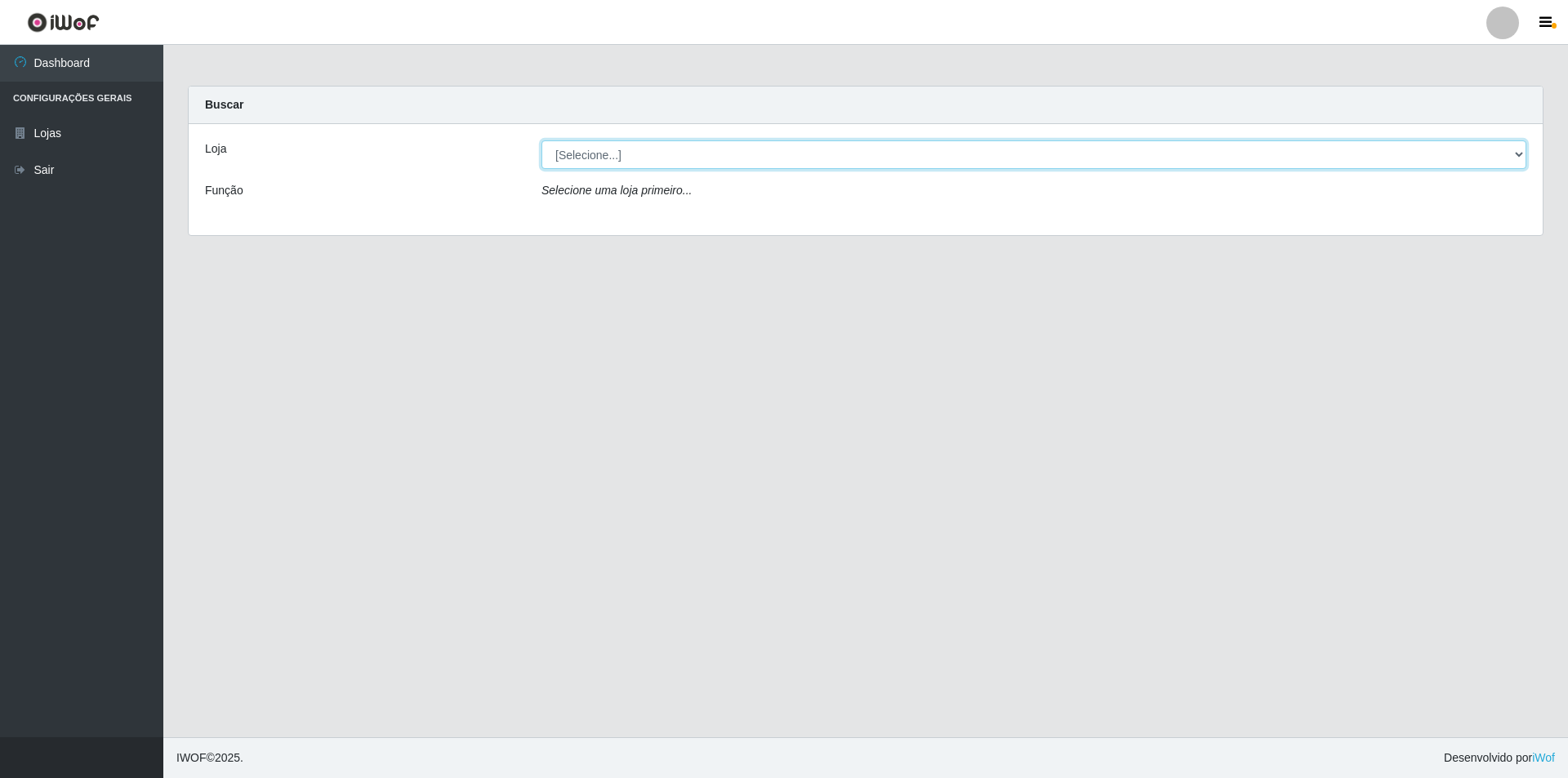
drag, startPoint x: 1217, startPoint y: 159, endPoint x: 821, endPoint y: 220, distance: 400.7
click at [1217, 159] on select "[Selecione...] Extrabom - Loja 01 Centro de Distribuição" at bounding box center [1033, 155] width 984 height 29
select select "435"
click at [541, 141] on select "[Selecione...] Extrabom - Loja 01 Centro de Distribuição" at bounding box center [1033, 155] width 984 height 29
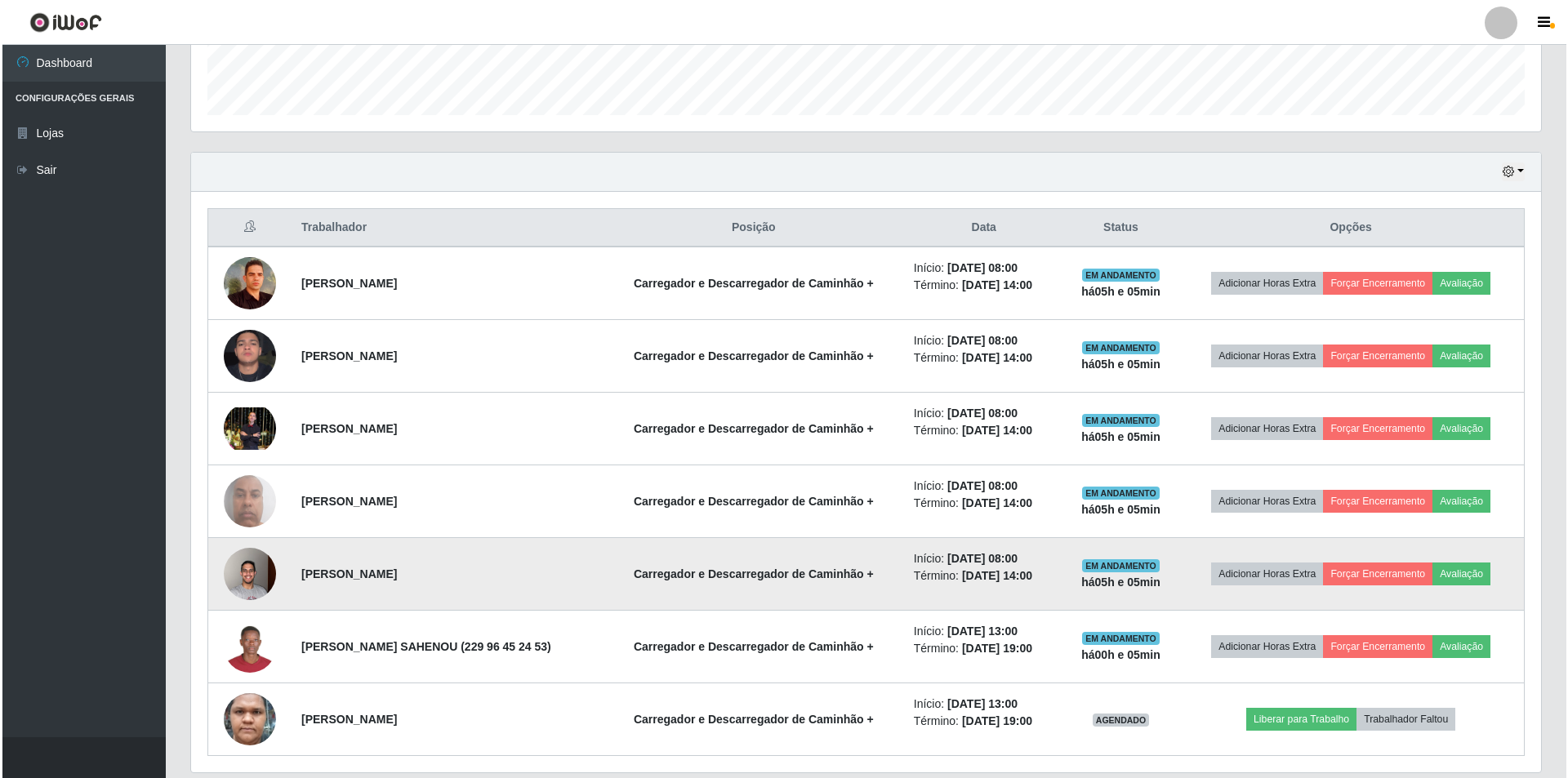
scroll to position [524, 0]
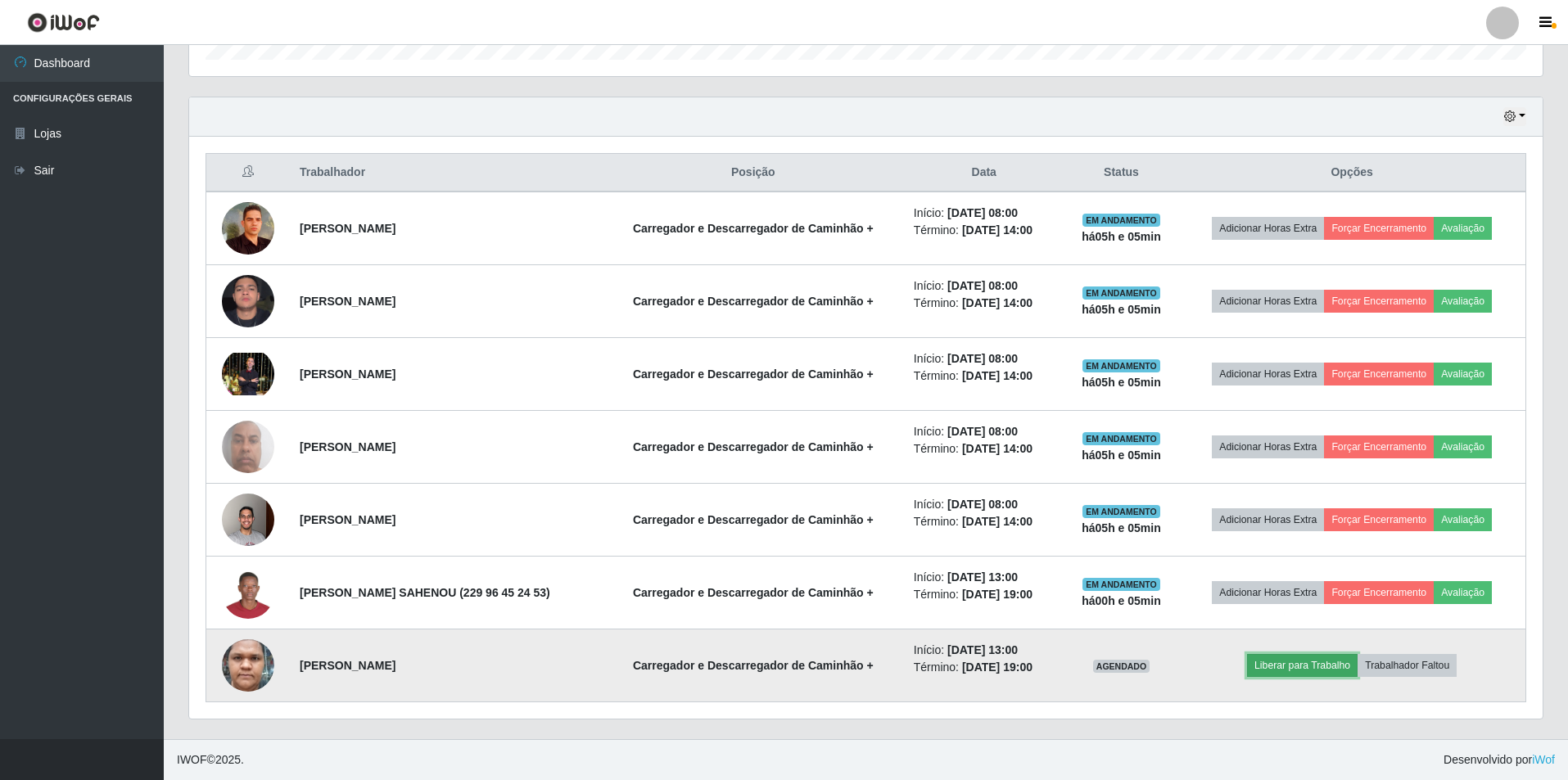
click at [1259, 670] on button "Liberar para Trabalho" at bounding box center [1302, 666] width 110 height 23
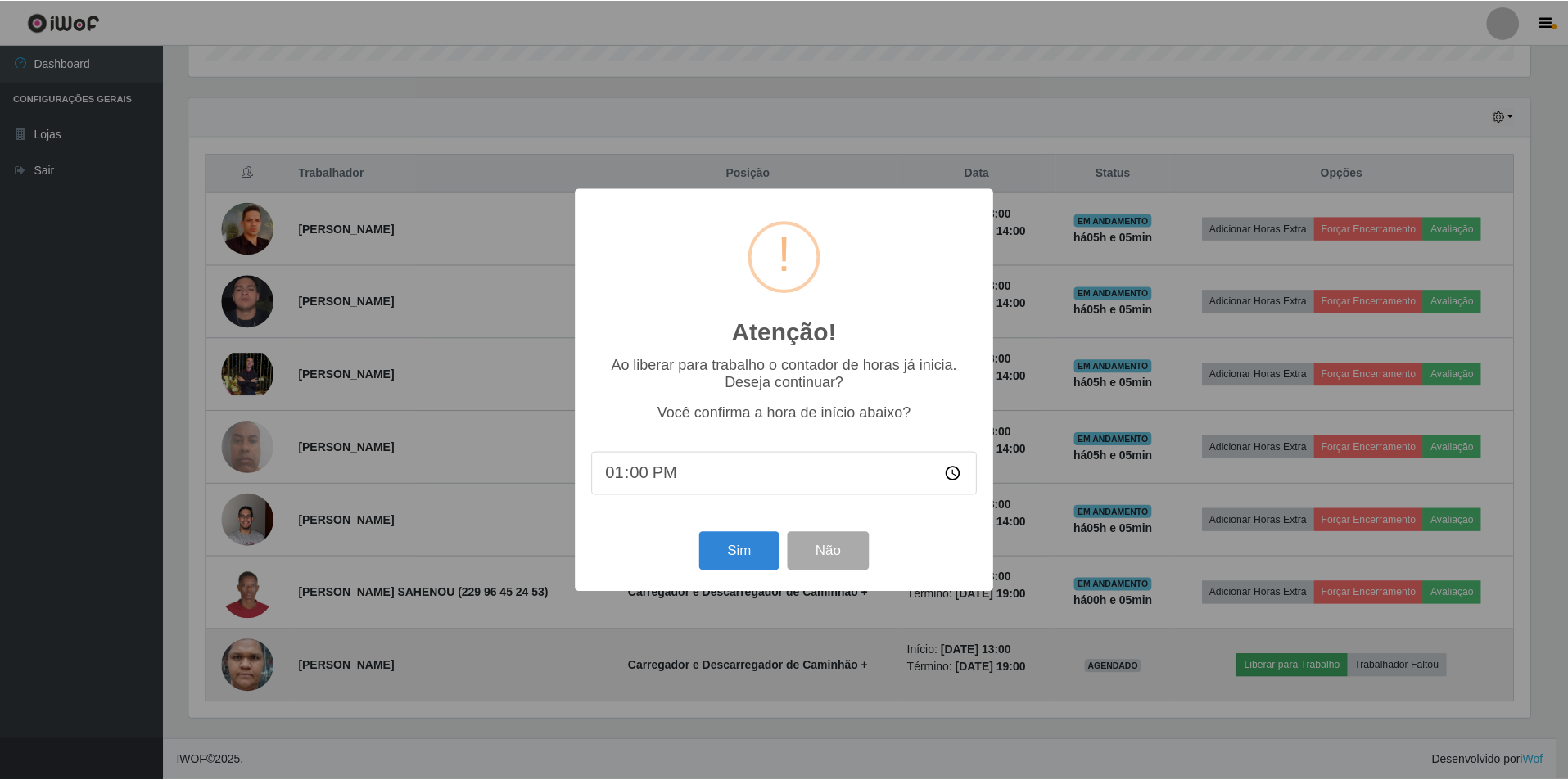
scroll to position [340, 1345]
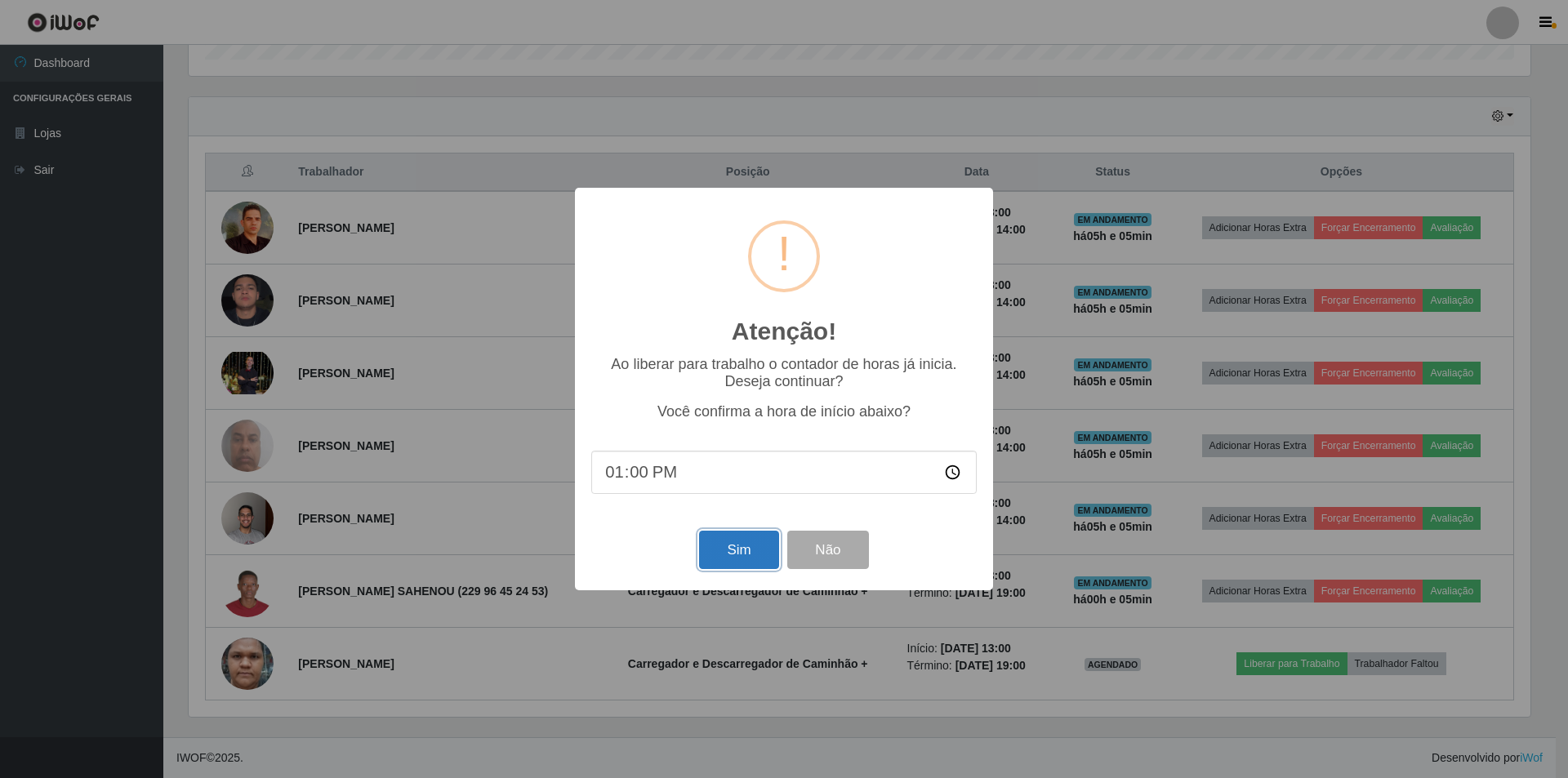
click at [738, 569] on button "Sim" at bounding box center [739, 550] width 79 height 38
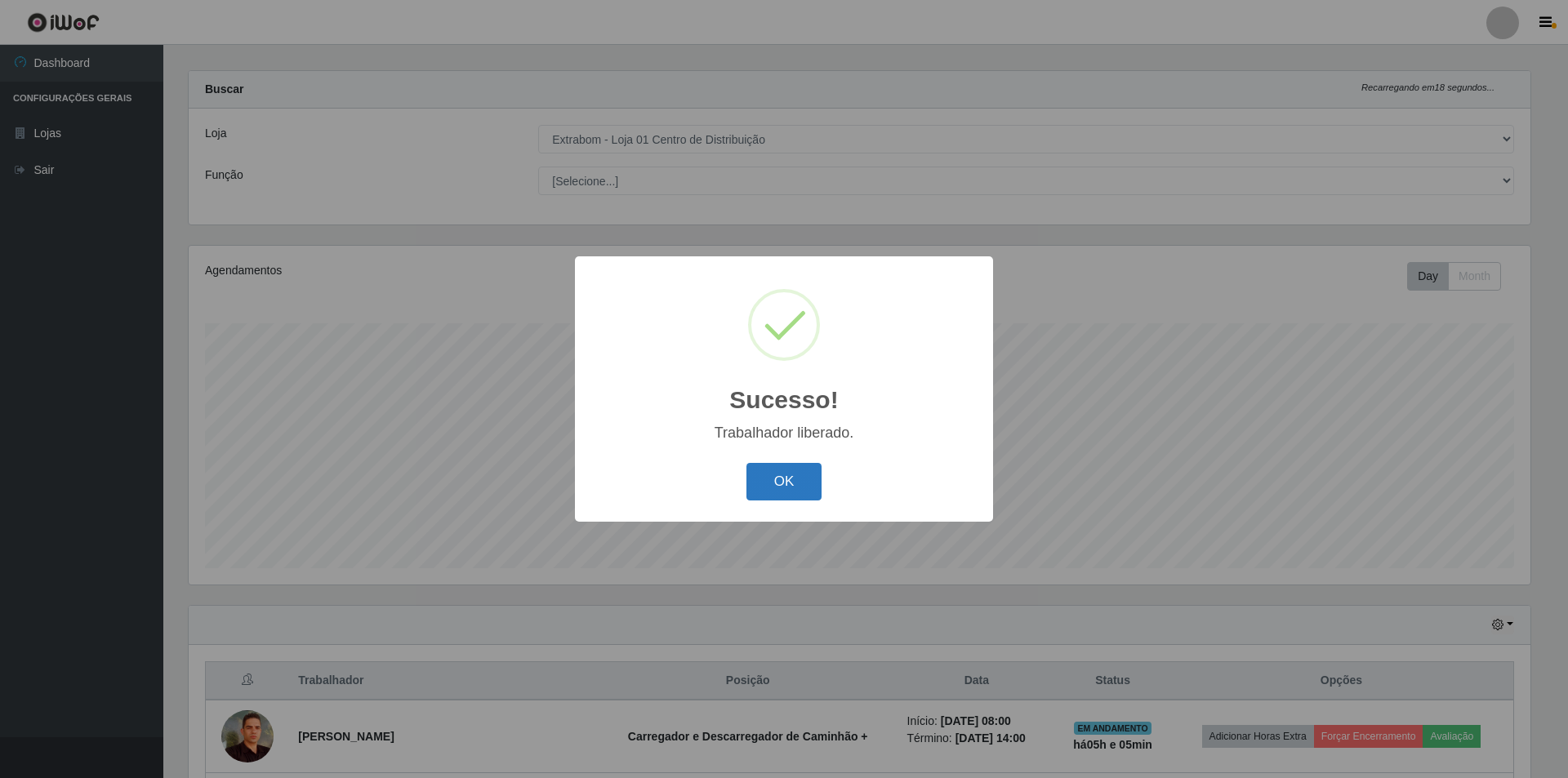
click at [775, 485] on button "OK" at bounding box center [784, 482] width 76 height 38
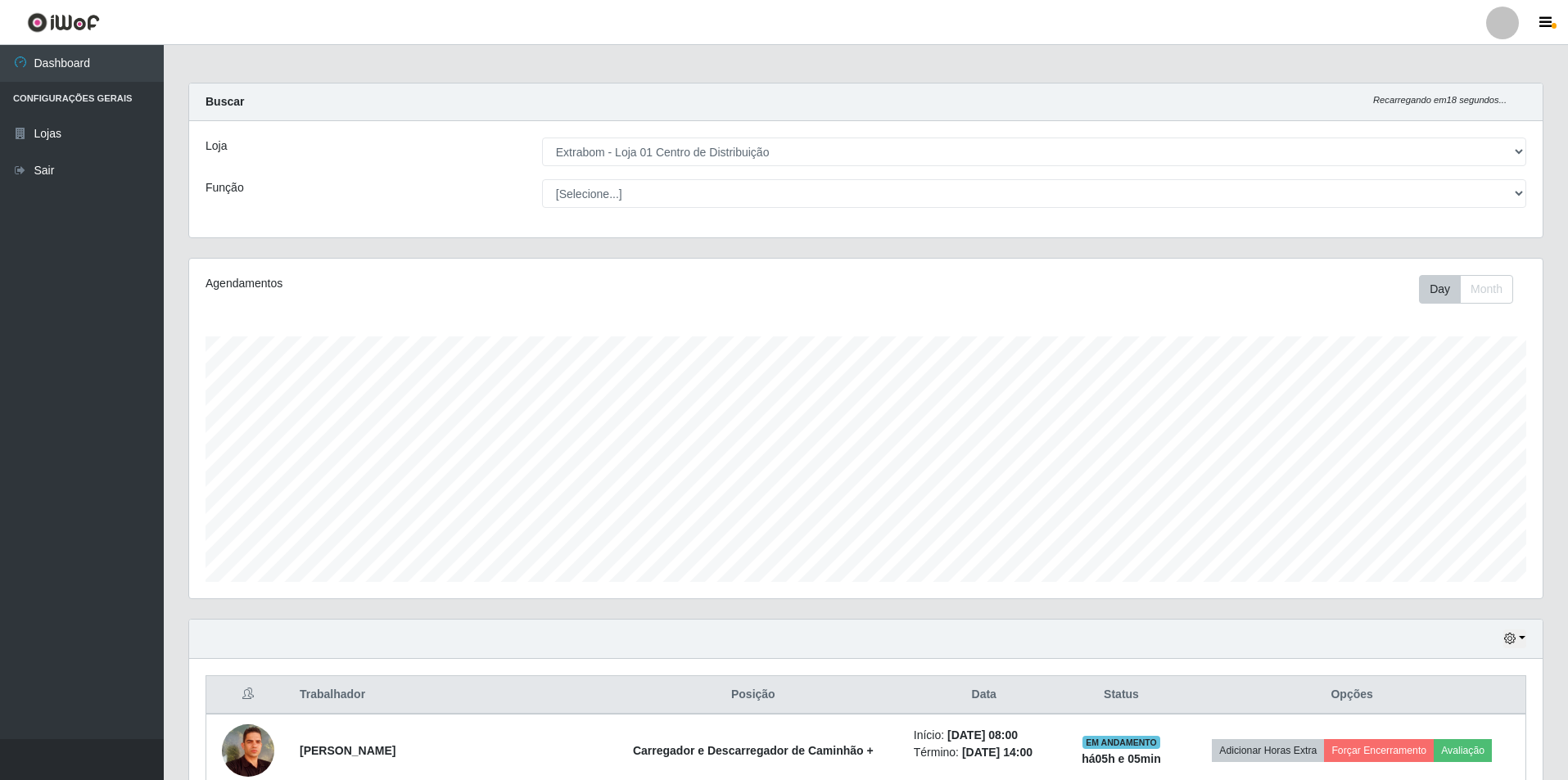
scroll to position [0, 0]
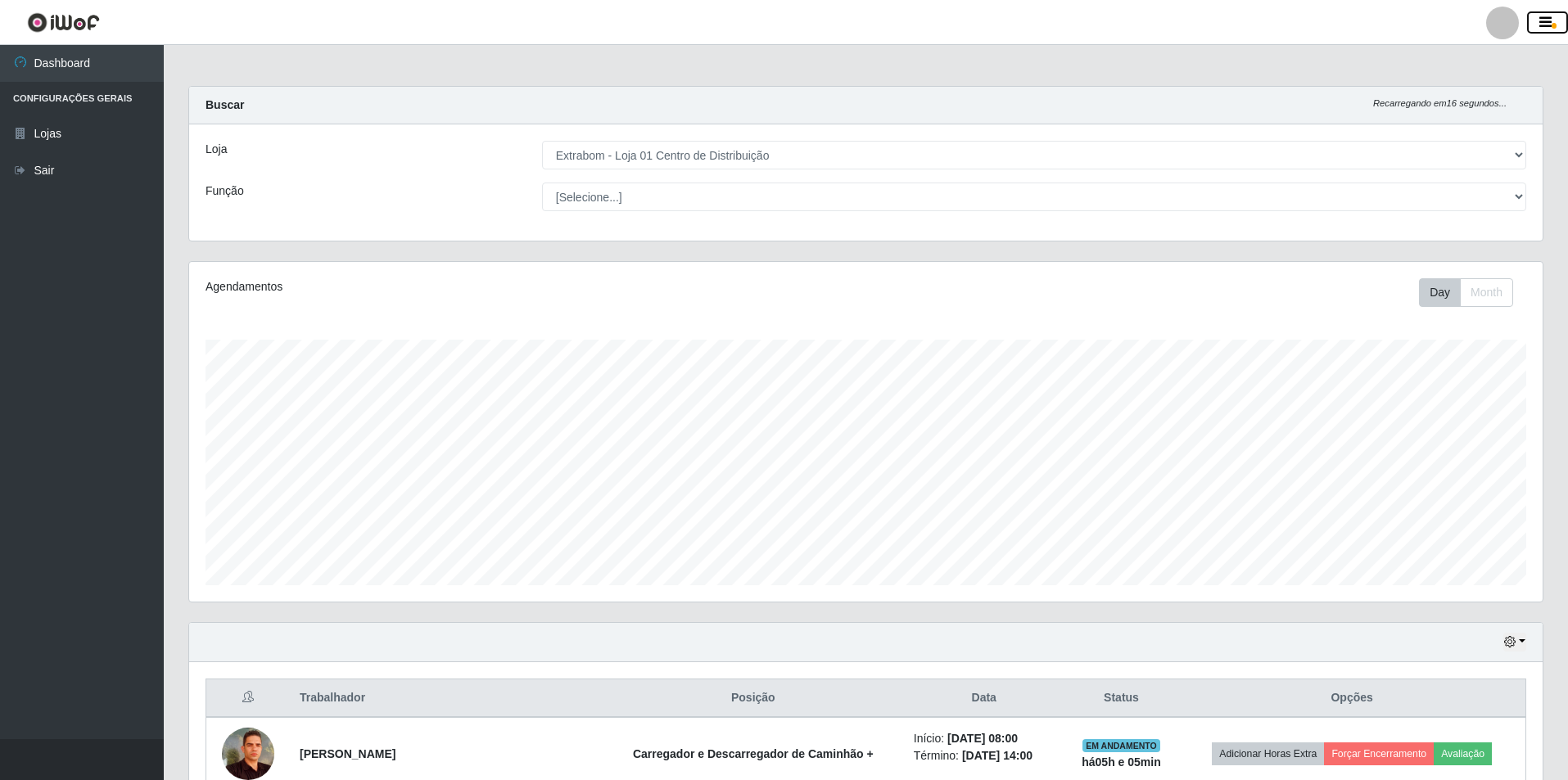
click at [1556, 24] on button "button" at bounding box center [1548, 23] width 41 height 23
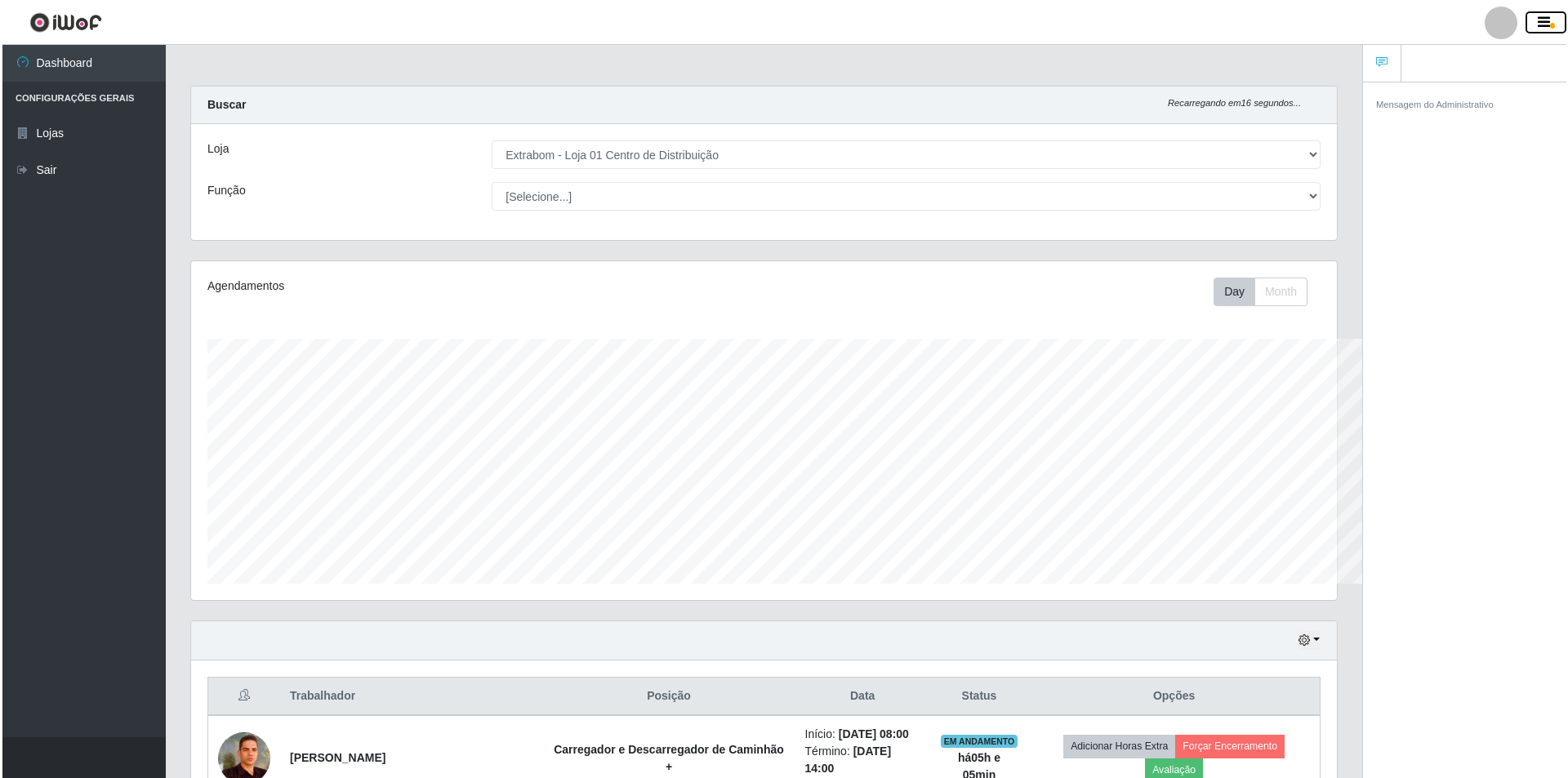
scroll to position [816357, 815322]
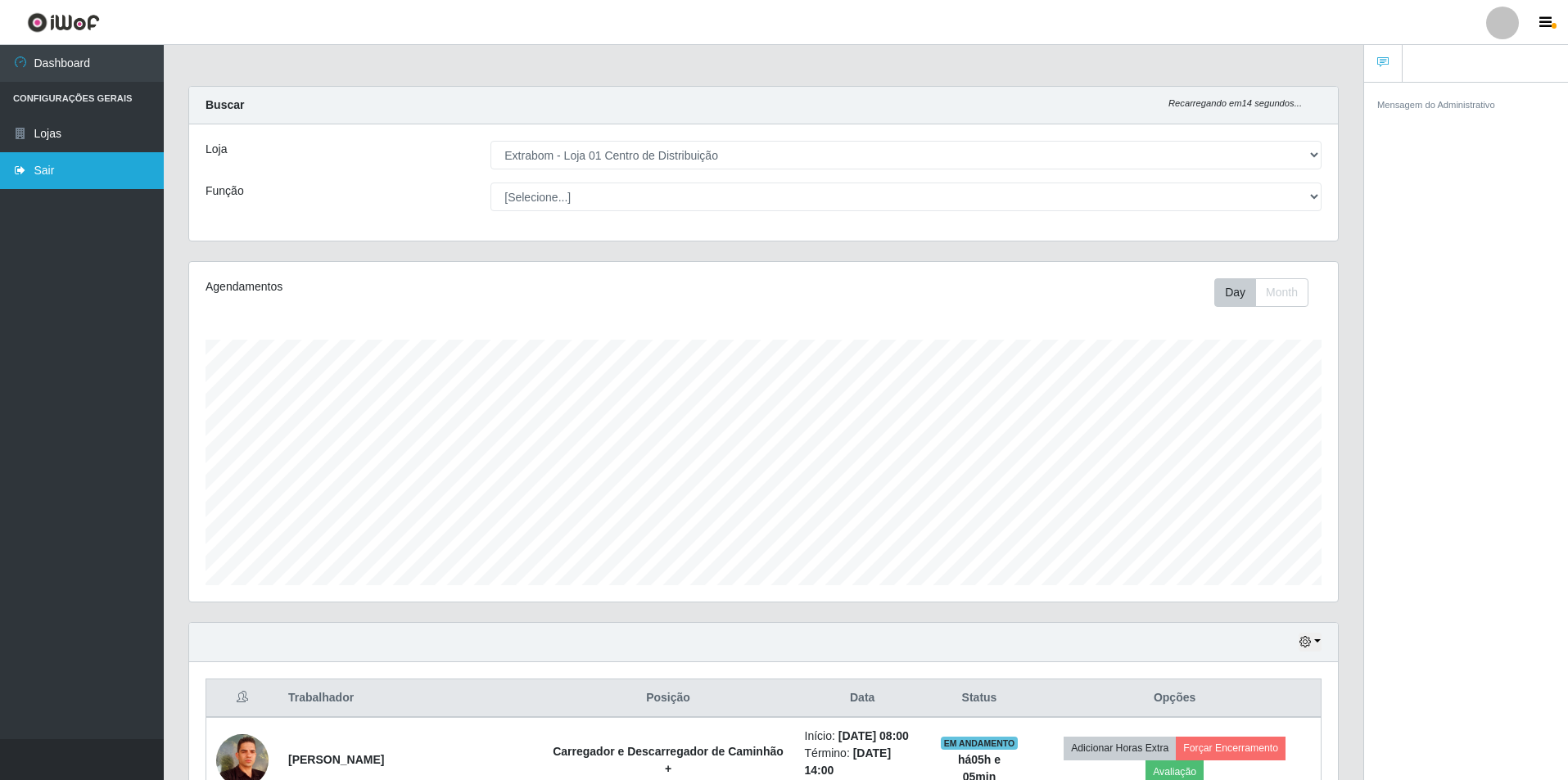
click at [36, 177] on link "Sair" at bounding box center [82, 171] width 164 height 36
